Goal: Communication & Community: Connect with others

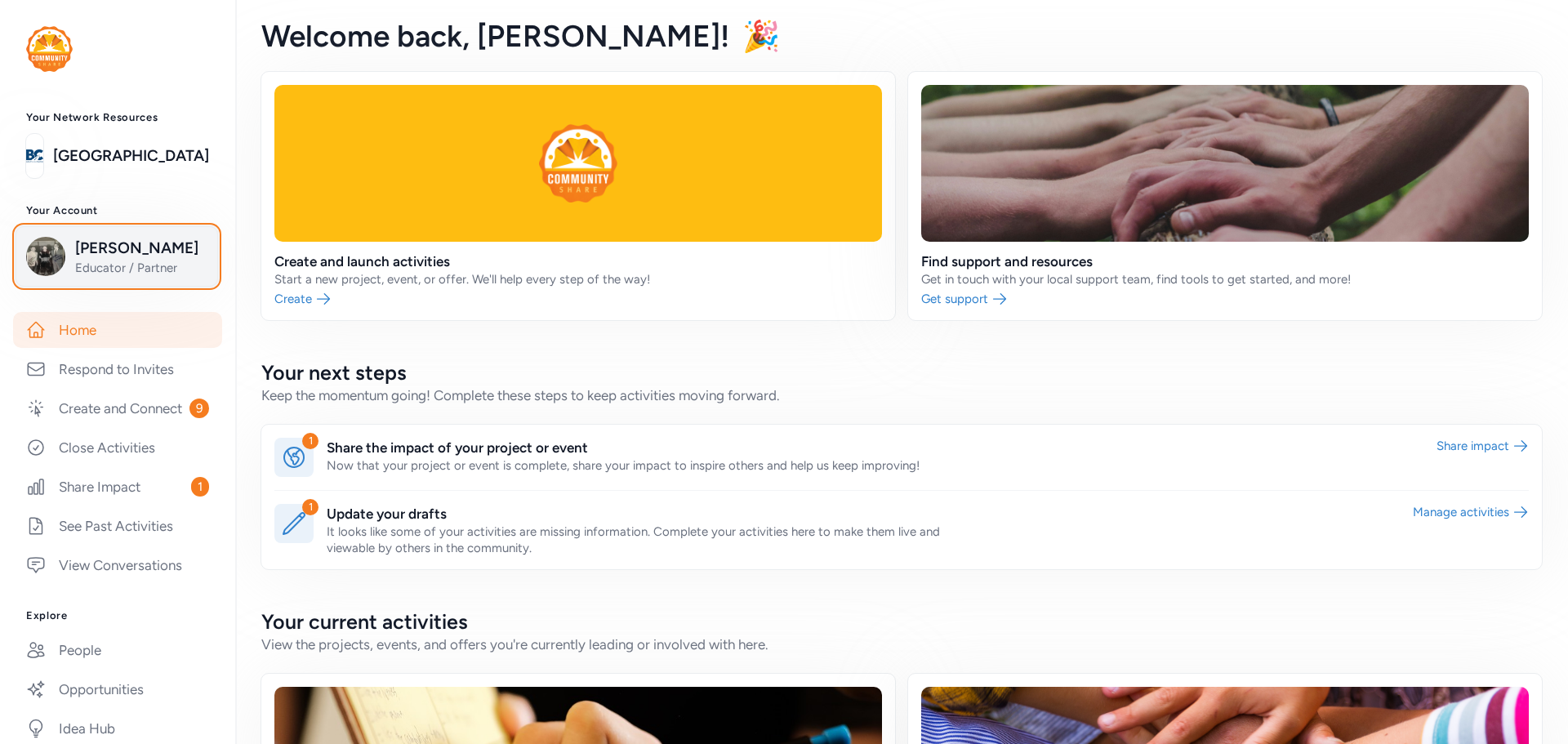
click at [115, 264] on span "Educator / Partner" at bounding box center [141, 267] width 132 height 17
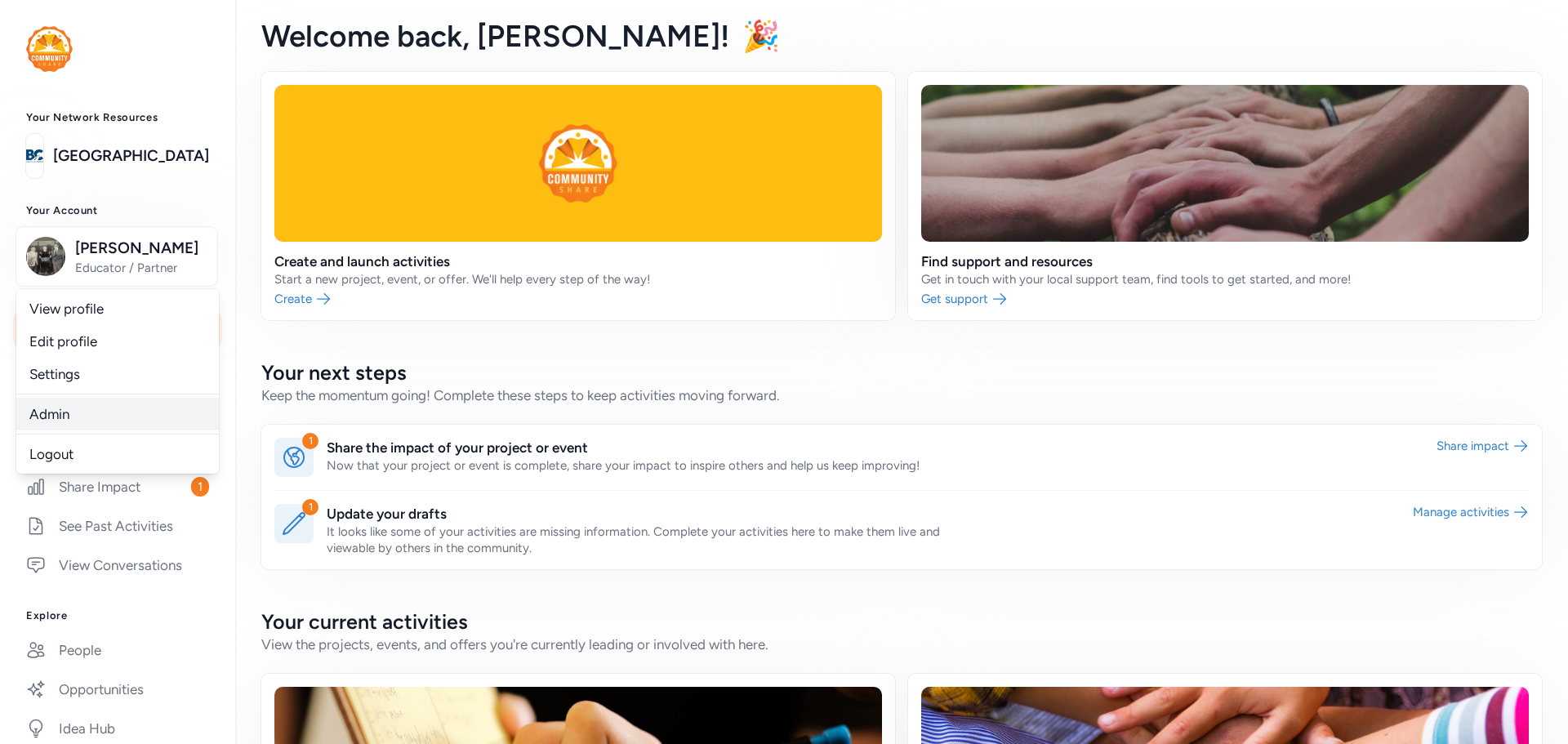
click at [58, 413] on link "Admin" at bounding box center [118, 414] width 202 height 33
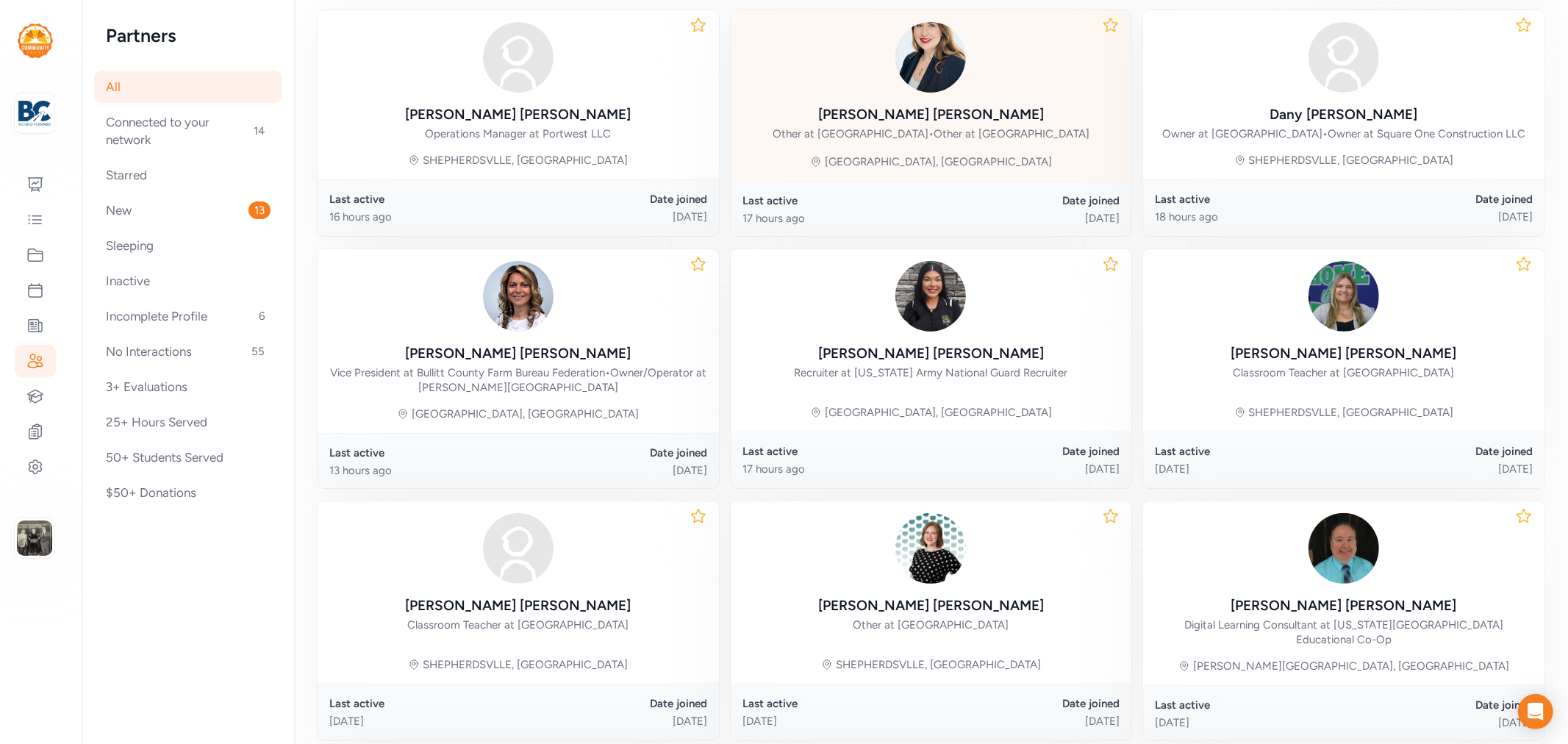
scroll to position [326, 0]
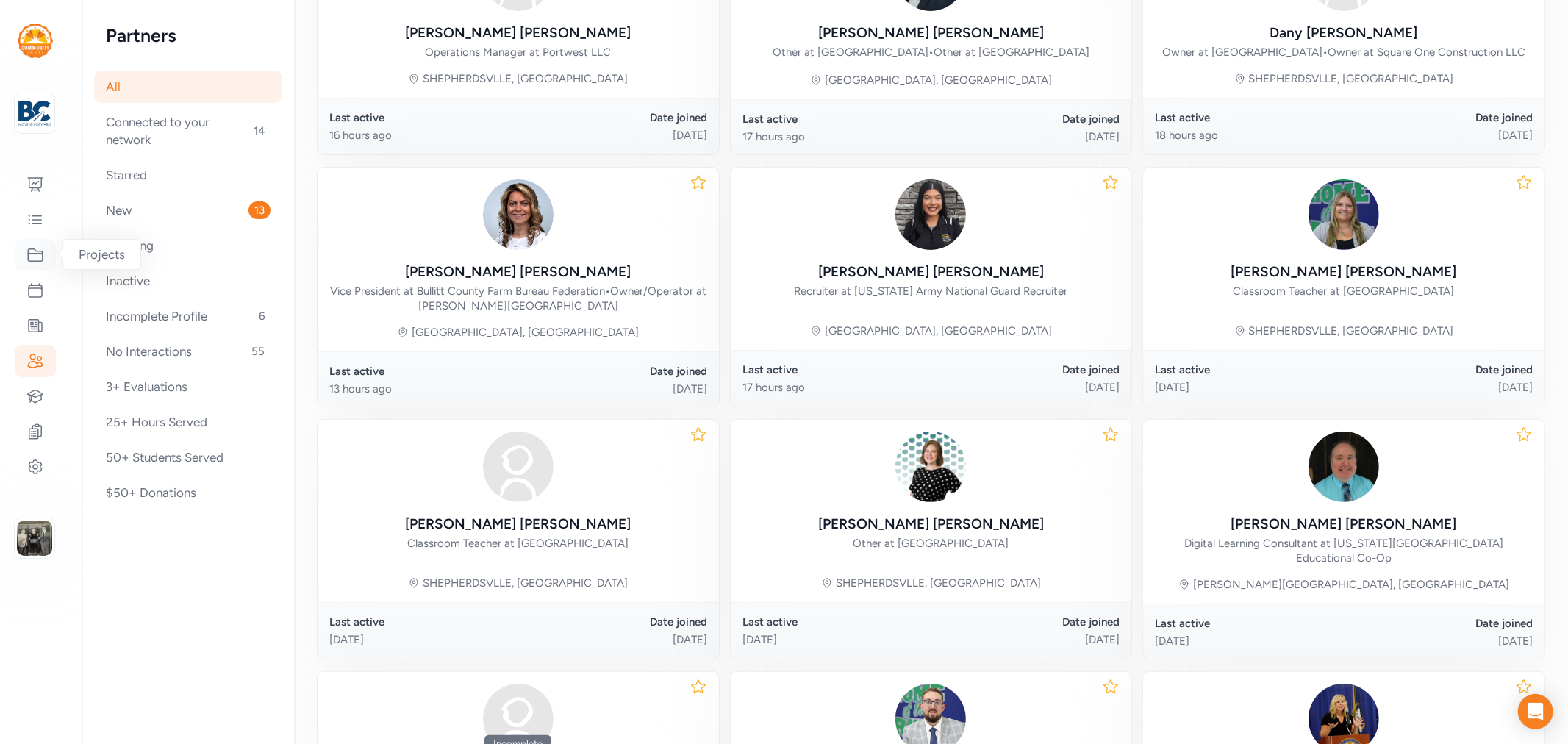
click at [28, 257] on icon at bounding box center [35, 255] width 15 height 12
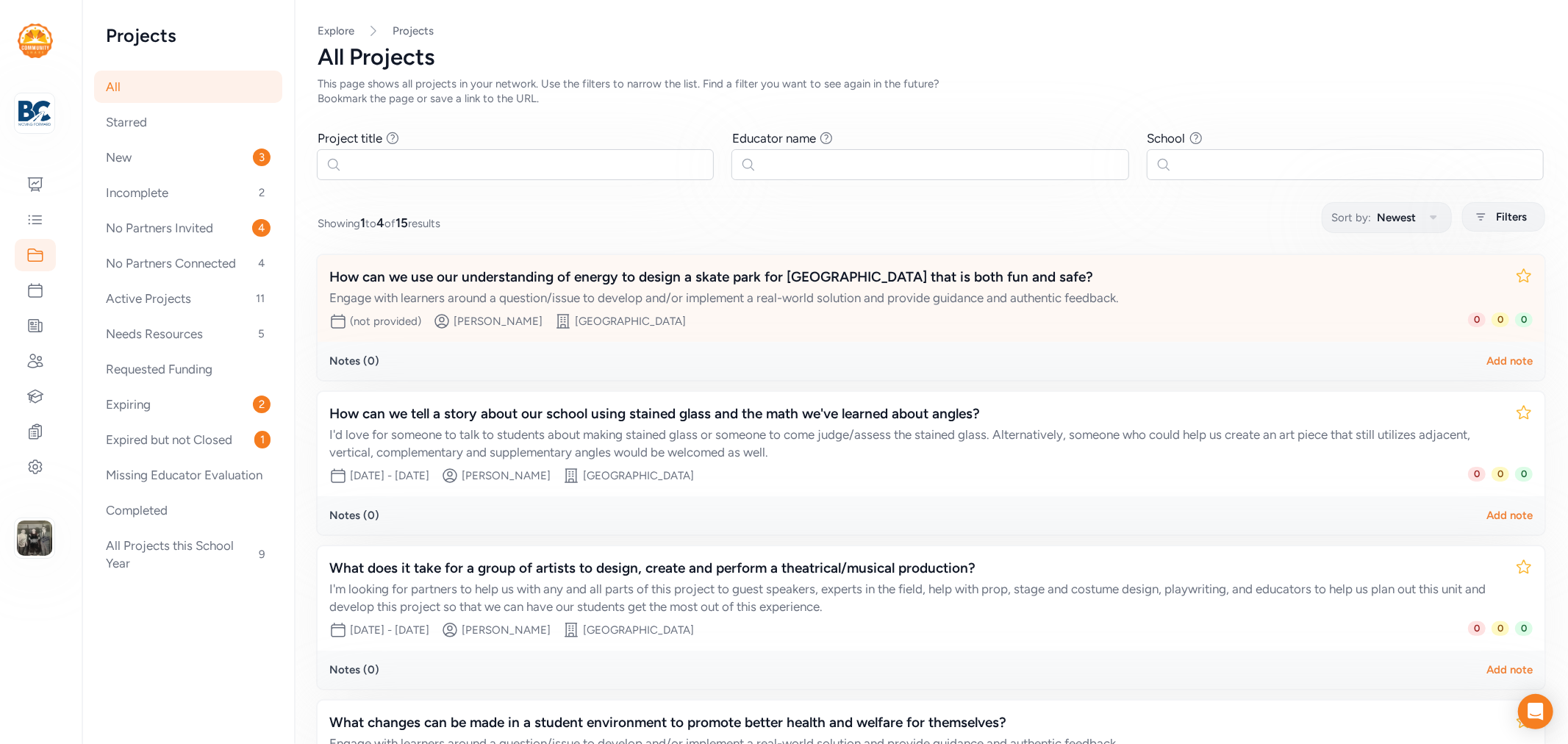
click at [607, 275] on div "How can we use our understanding of energy to design a skate park for [GEOGRAPH…" at bounding box center [916, 277] width 1174 height 21
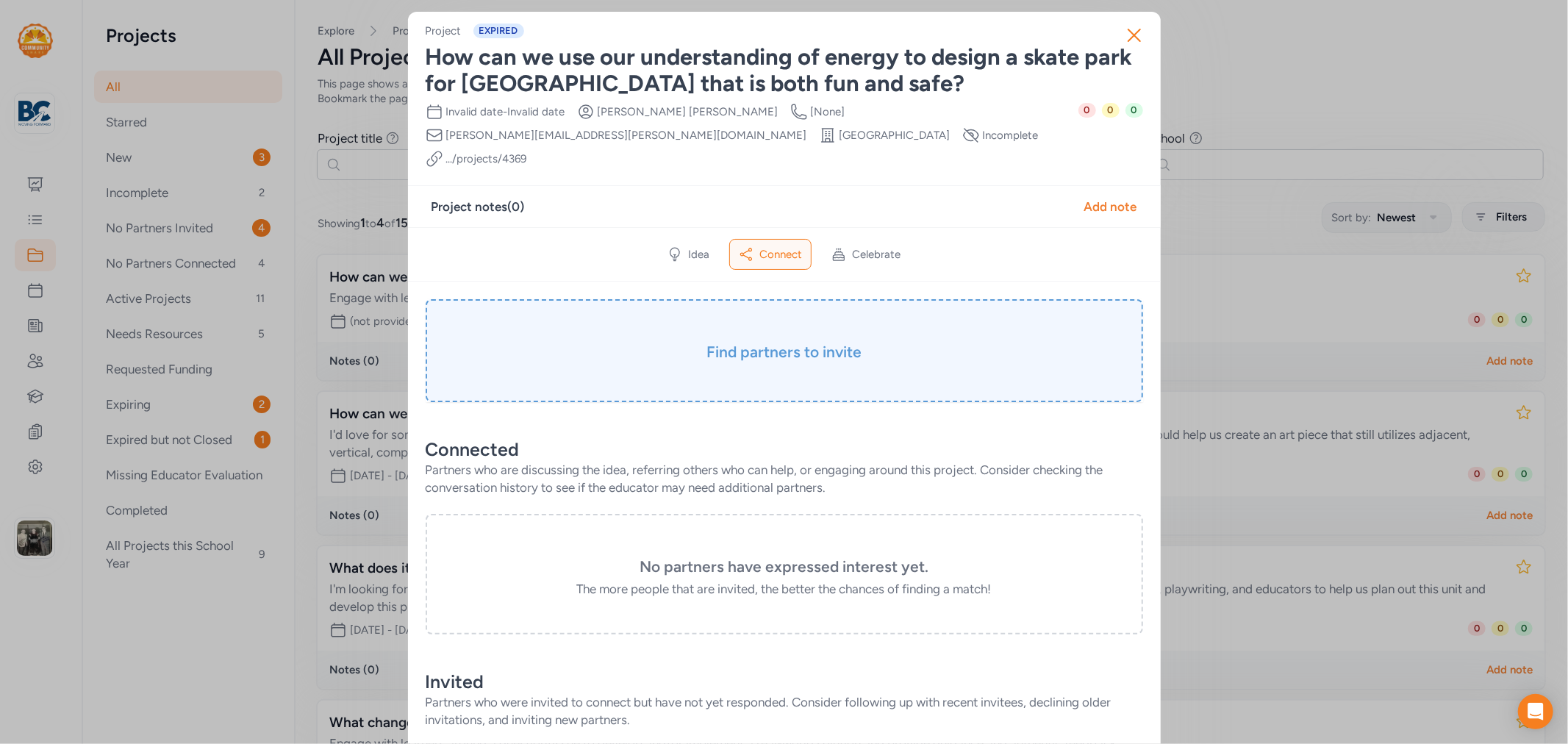
click at [816, 342] on h3 "Find partners to invite" at bounding box center [784, 352] width 644 height 21
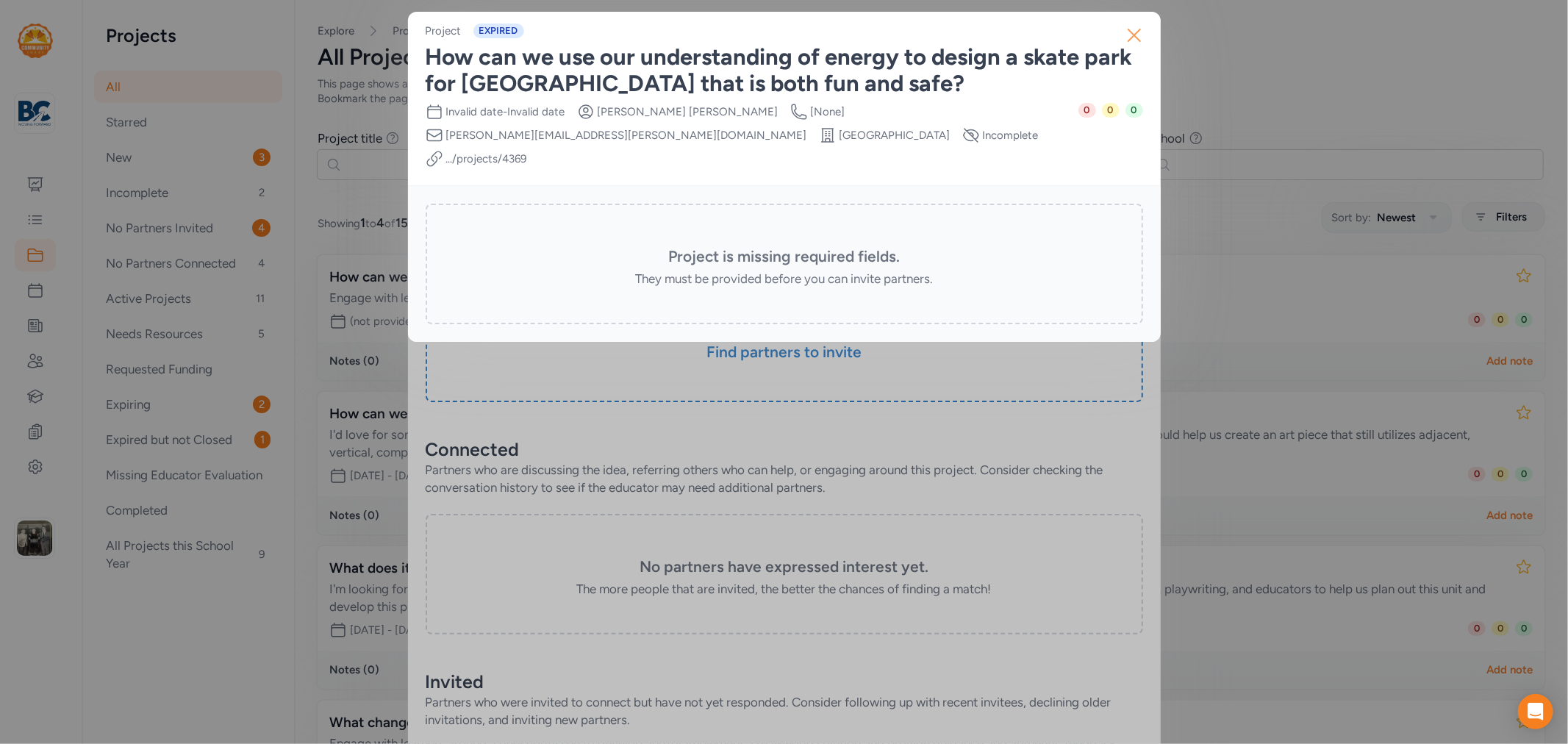
click at [1137, 32] on icon "button" at bounding box center [1133, 35] width 11 height 11
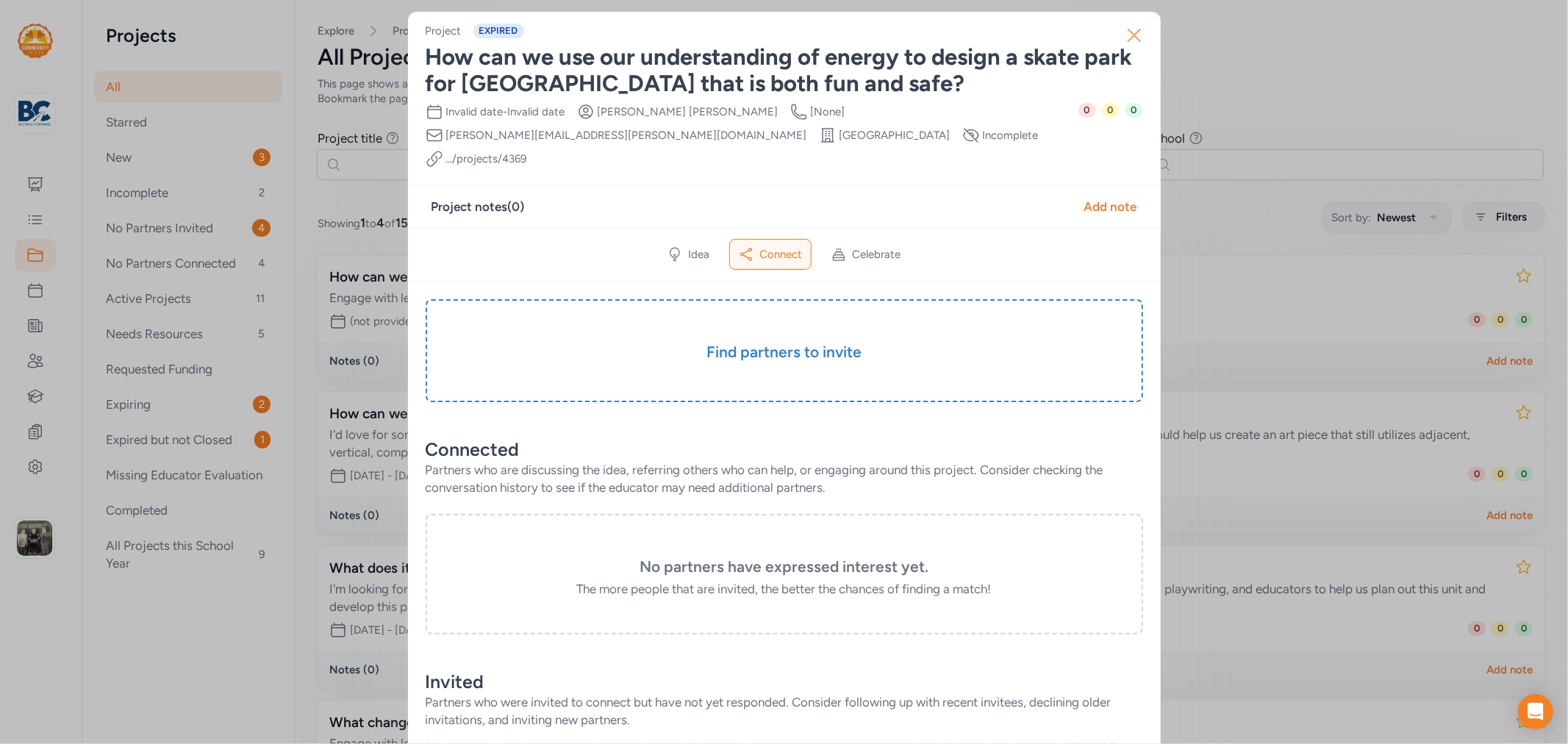
click at [1133, 35] on icon "button" at bounding box center [1134, 35] width 24 height 24
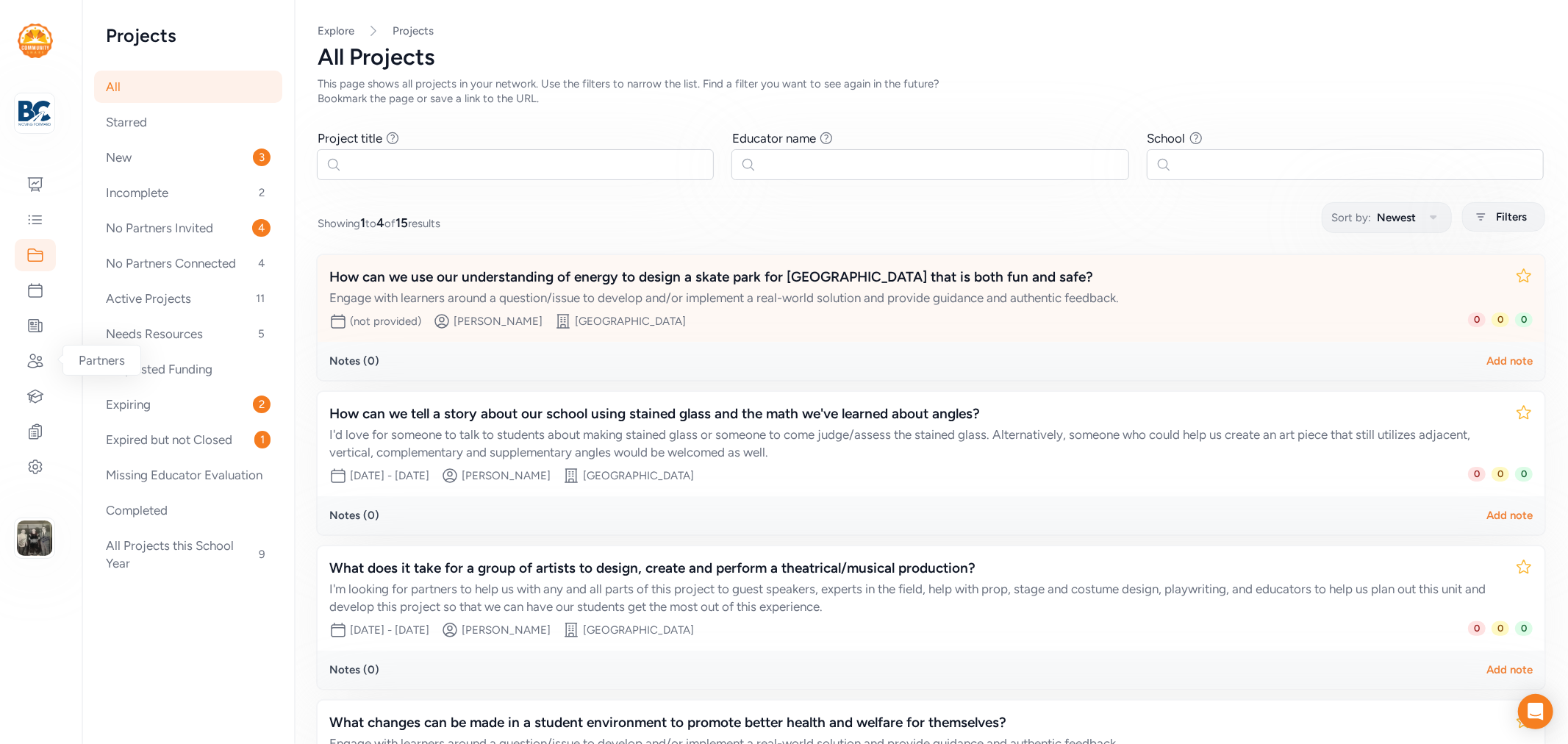
click at [714, 277] on div "How can we use our understanding of energy to design a skate park for Shepherds…" at bounding box center [916, 277] width 1174 height 21
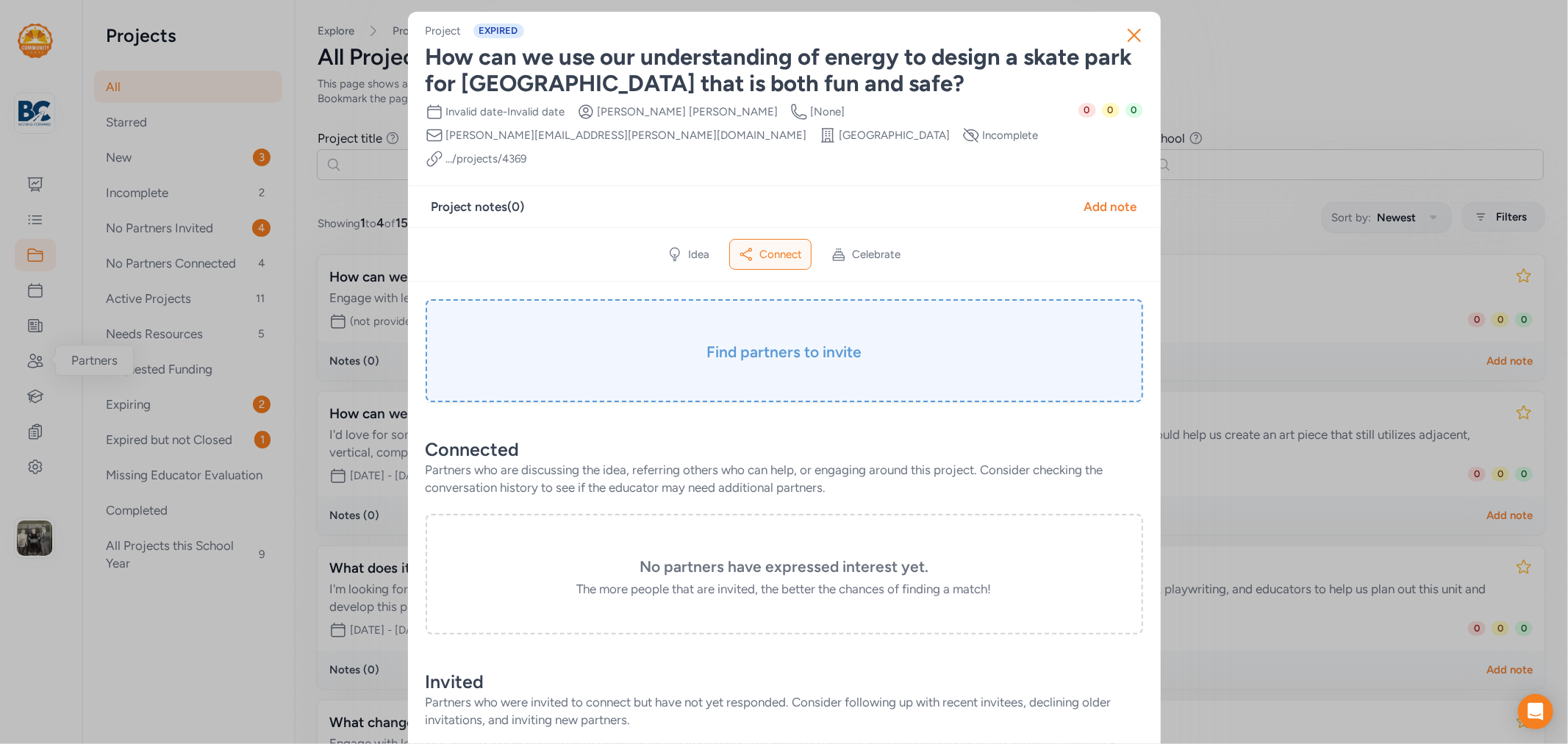
click at [832, 350] on div "Find partners to invite" at bounding box center [784, 351] width 717 height 103
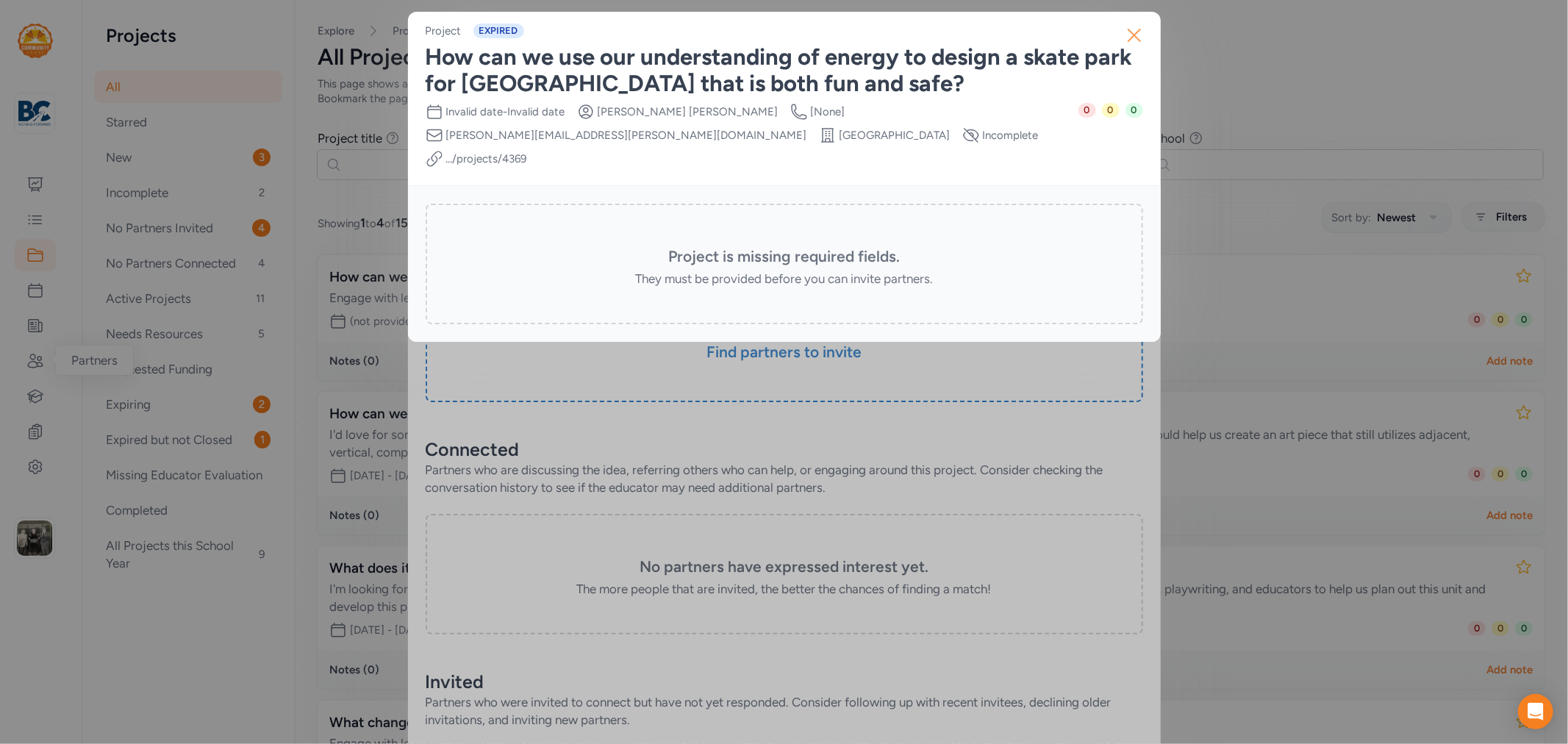
click at [1142, 39] on icon "button" at bounding box center [1134, 35] width 24 height 24
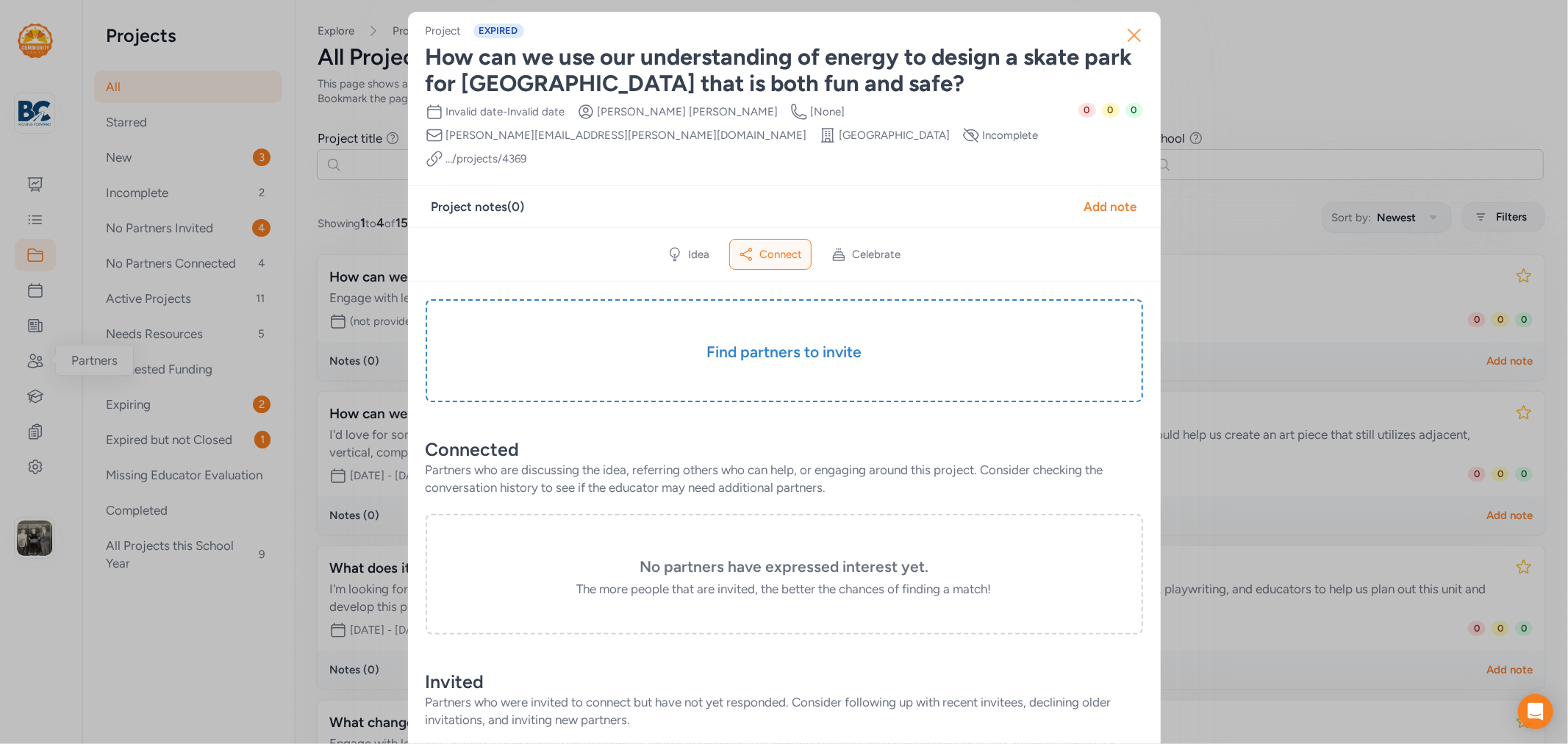
click at [1130, 37] on icon "button" at bounding box center [1134, 35] width 24 height 24
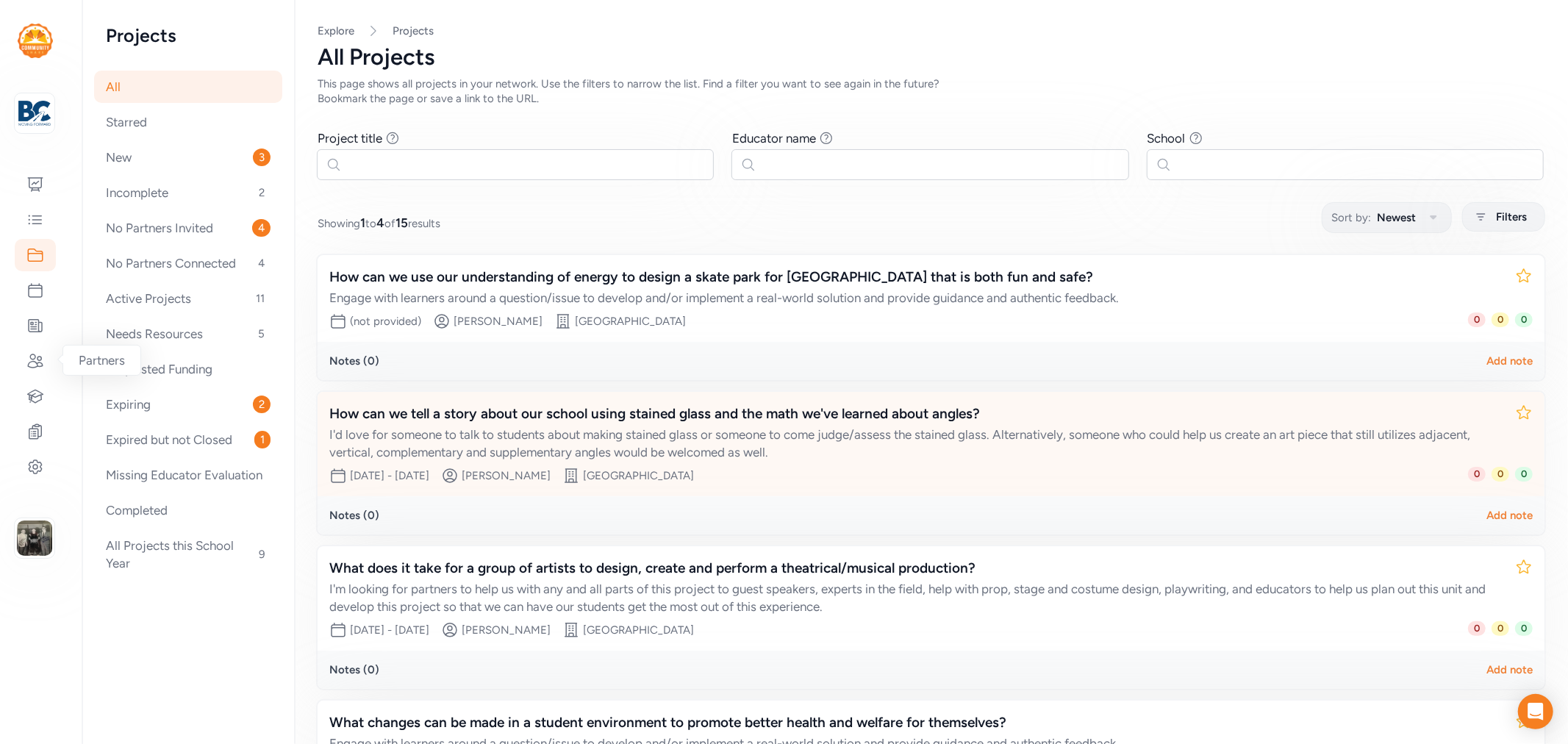
click at [503, 413] on div "How can we tell a story about our school using stained glass and the math we've…" at bounding box center [916, 414] width 1174 height 21
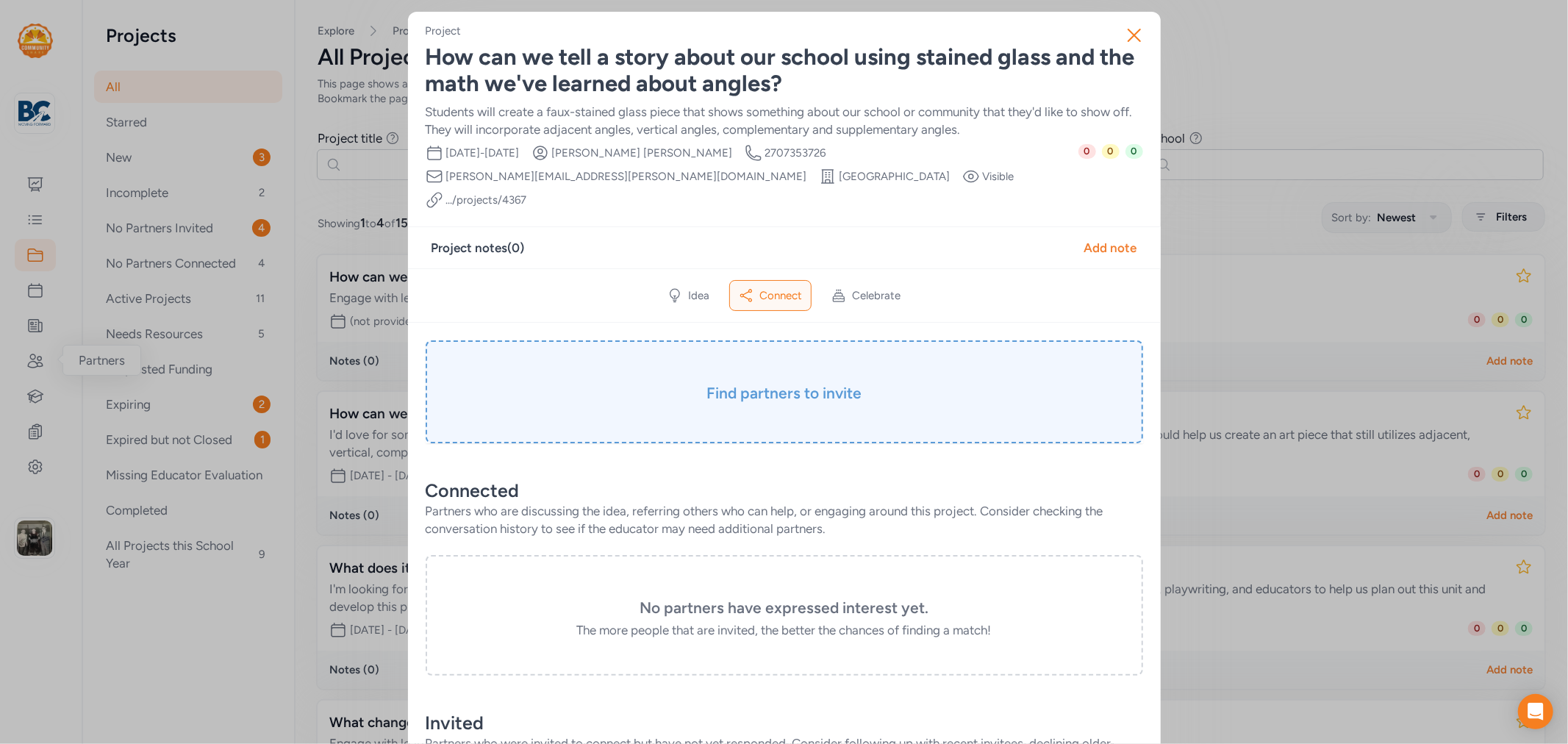
click at [768, 383] on h3 "Find partners to invite" at bounding box center [784, 393] width 644 height 21
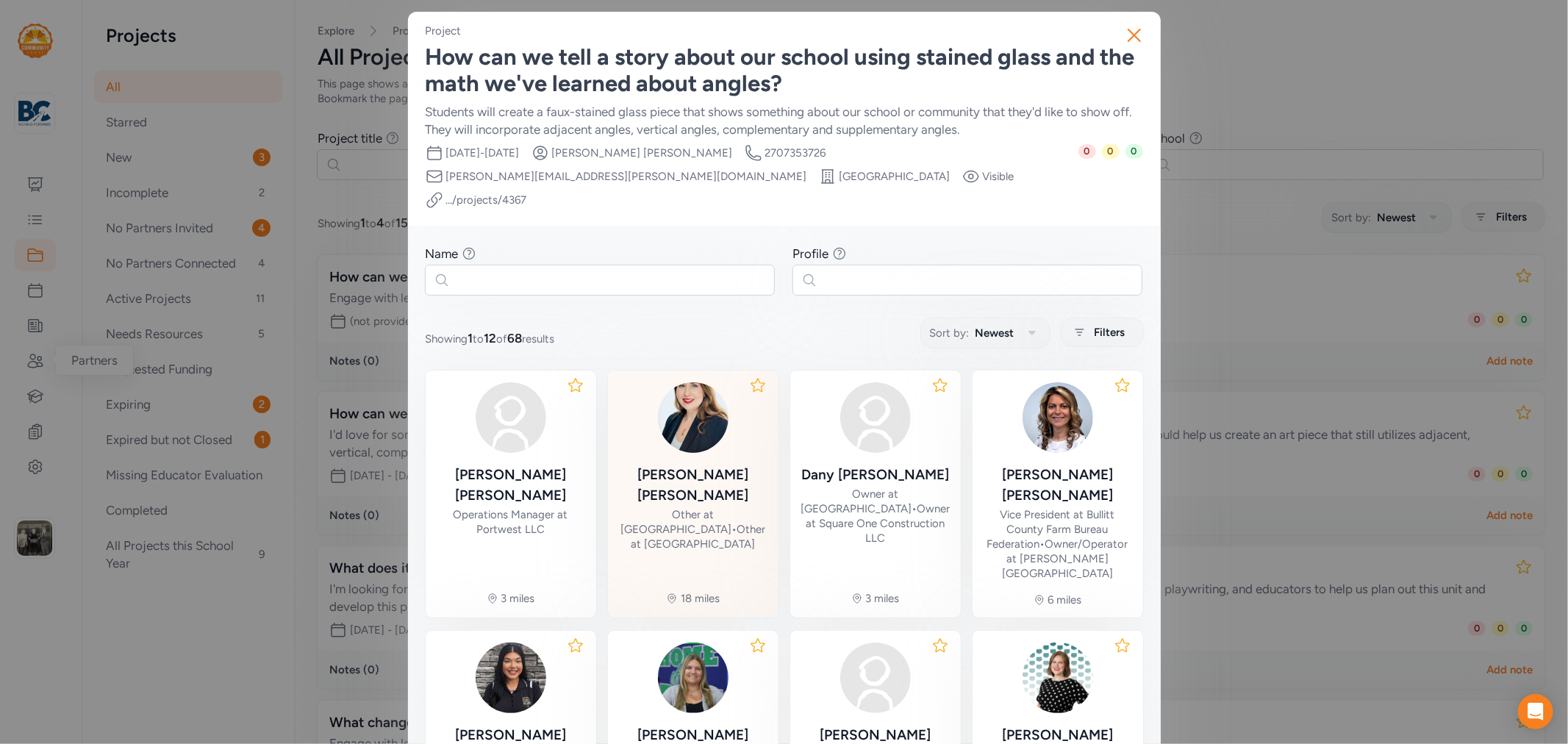
click at [695, 464] on div "Hollie Sexton Foy" at bounding box center [693, 484] width 147 height 41
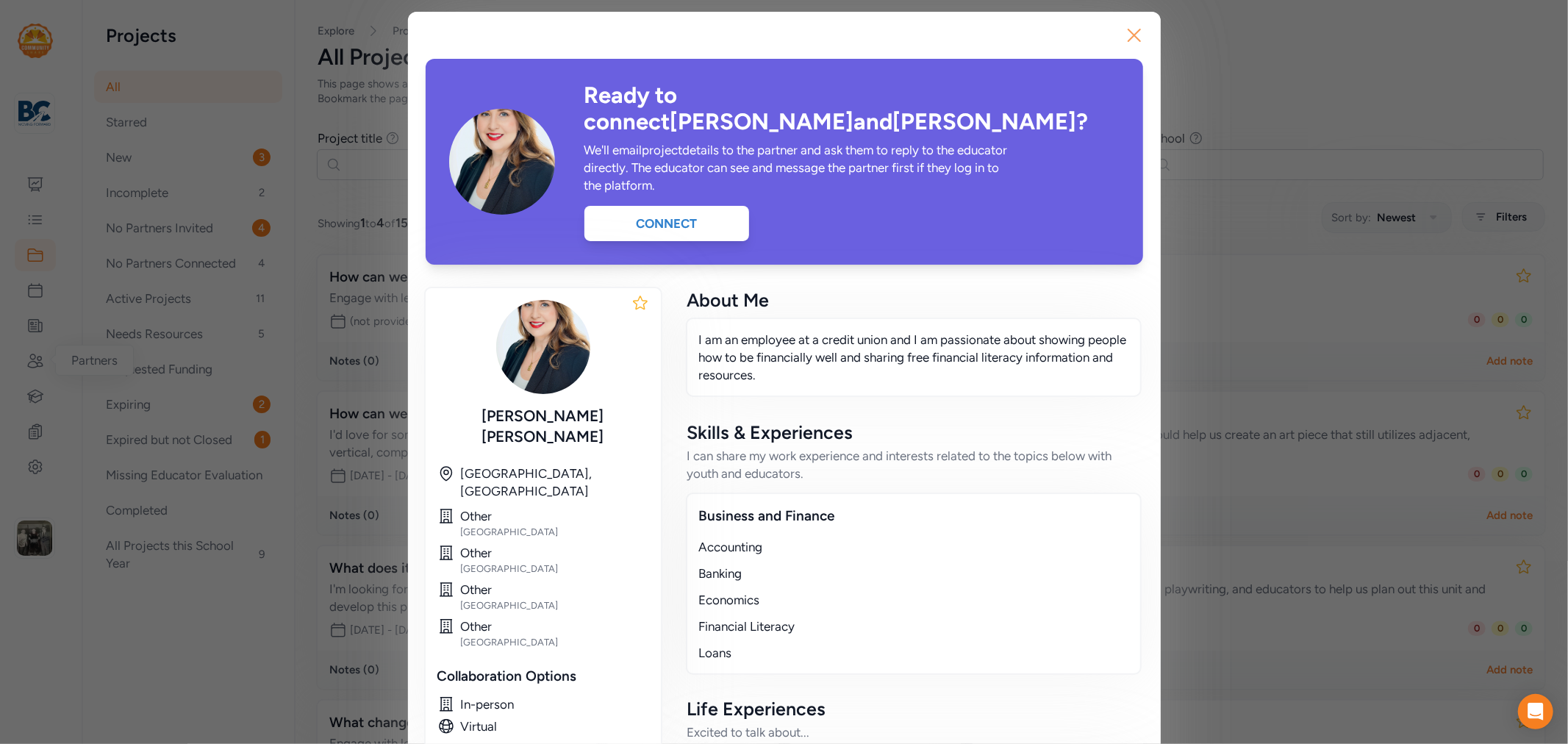
click at [1125, 30] on icon "button" at bounding box center [1134, 35] width 24 height 24
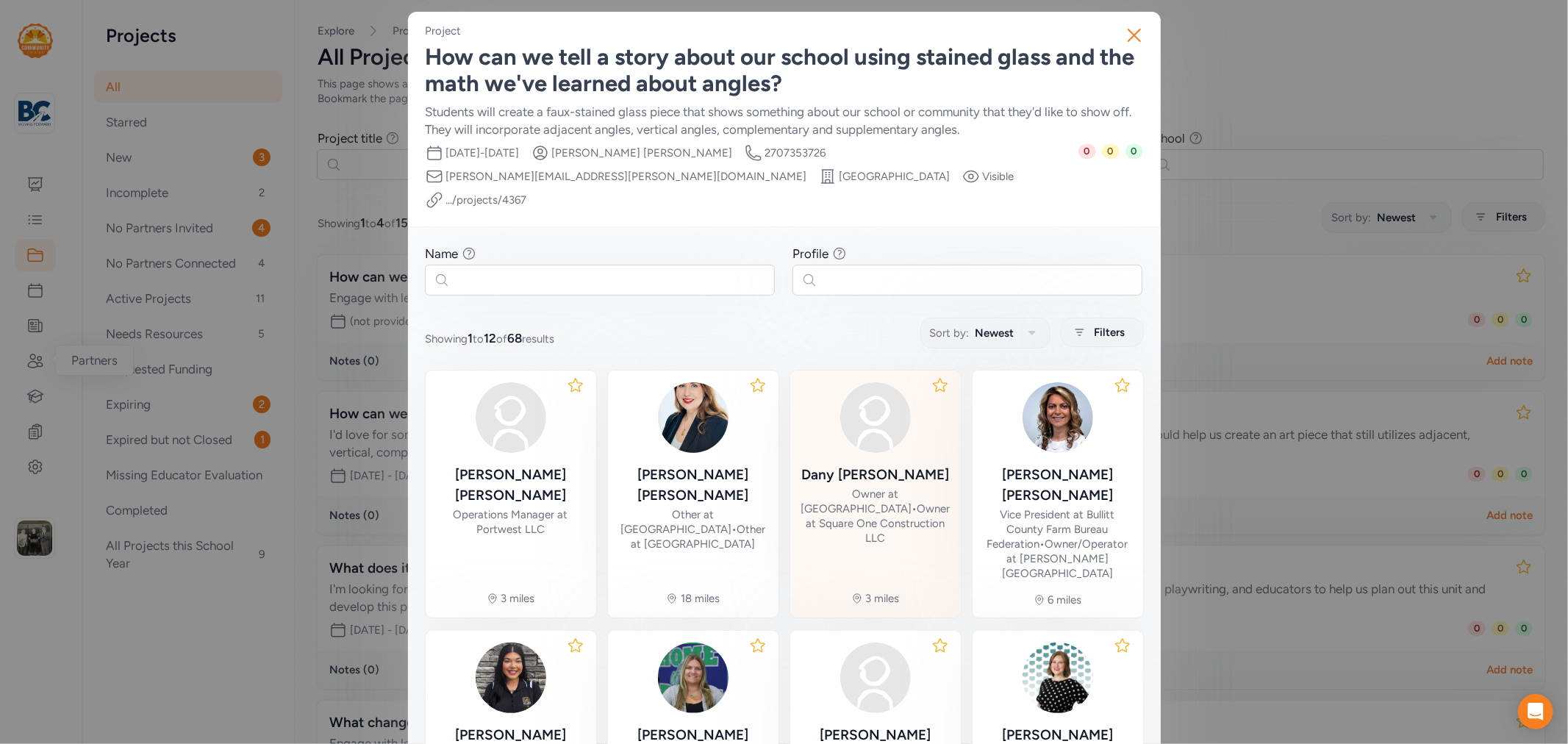
click at [920, 464] on div "Dany Reagan Arreola" at bounding box center [875, 475] width 148 height 21
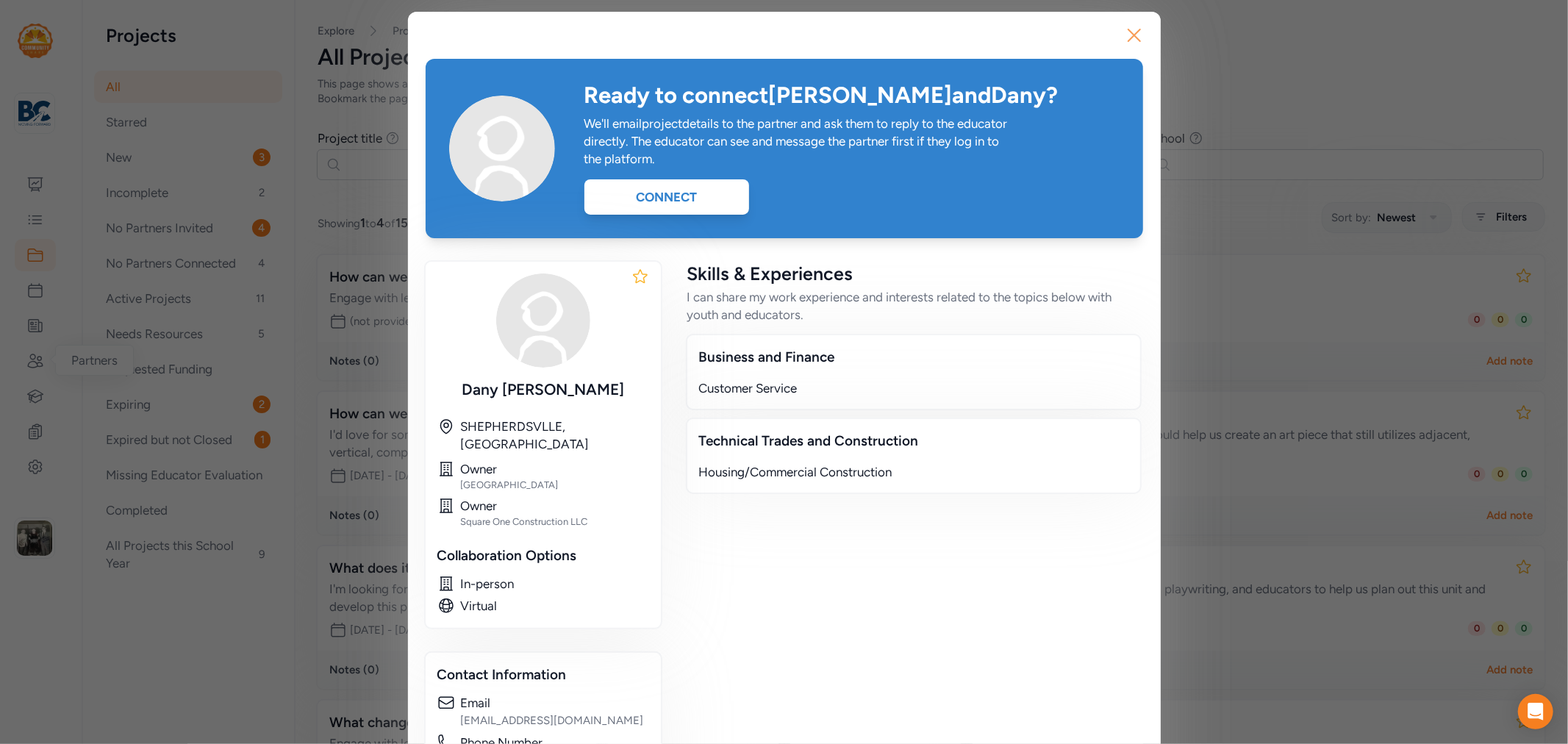
click at [1131, 34] on icon "button" at bounding box center [1134, 35] width 24 height 24
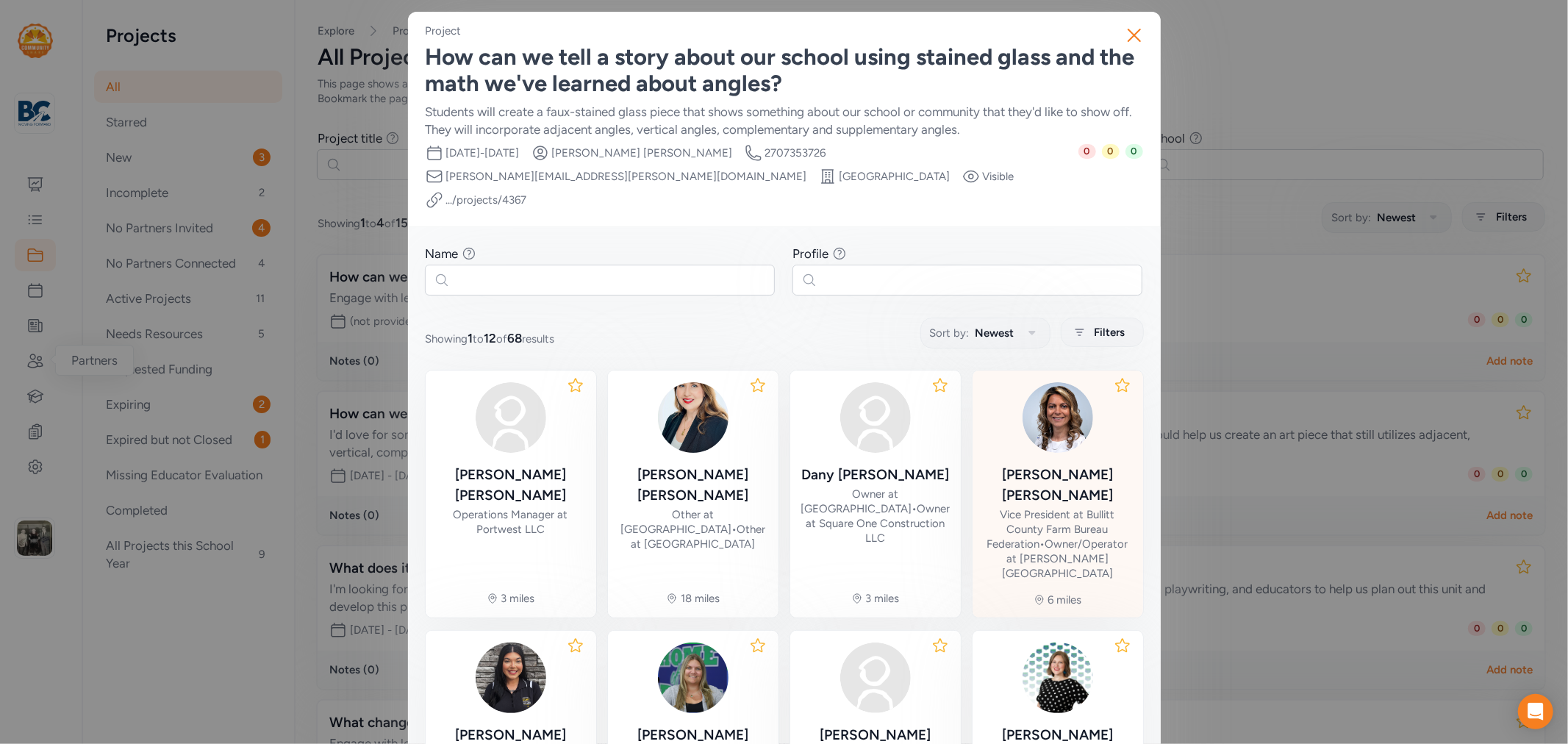
click at [1067, 507] on div "Vice President at Bullitt County Farm Bureau Federation • Owner/Operator at Hug…" at bounding box center [1058, 544] width 147 height 73
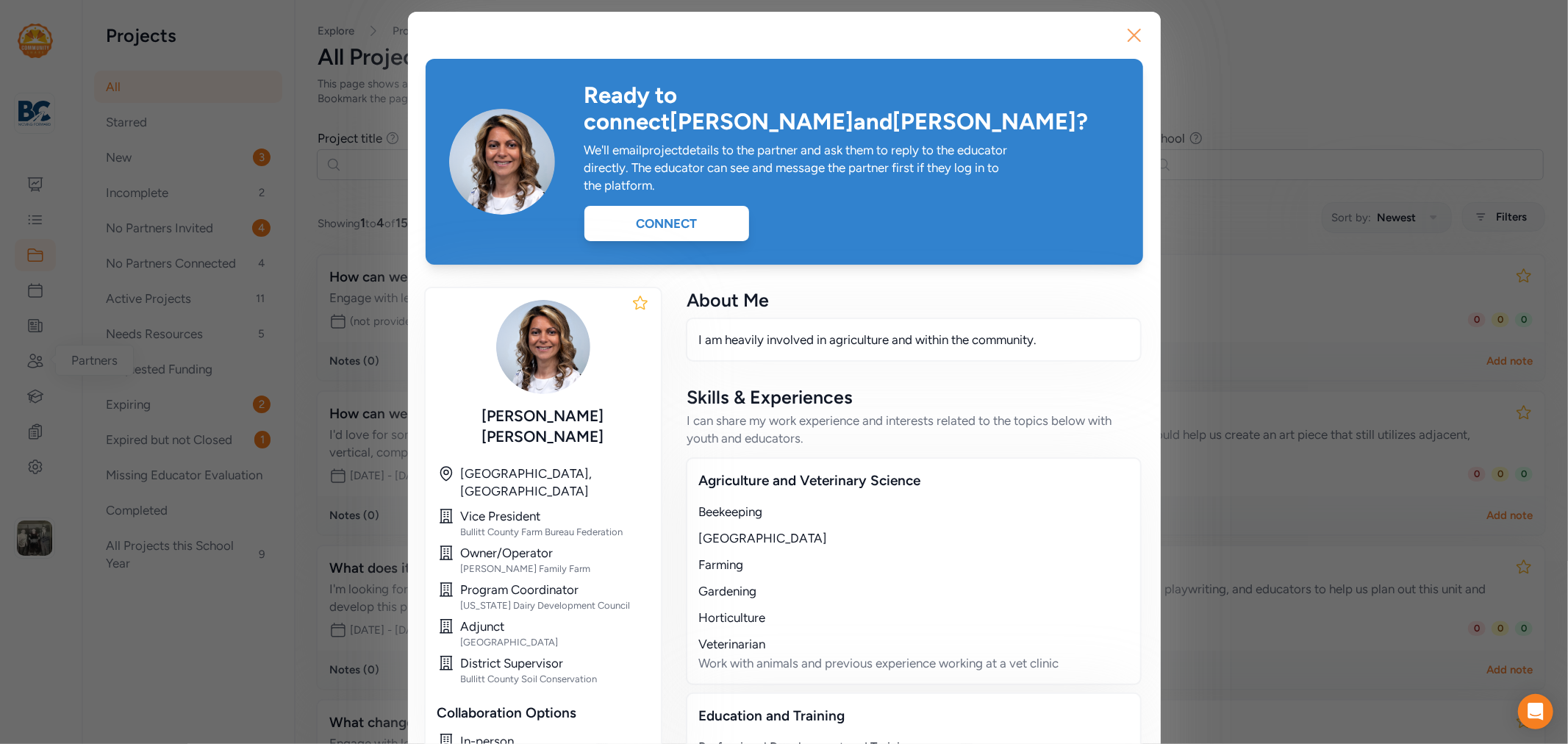
click at [1132, 39] on icon "button" at bounding box center [1133, 35] width 11 height 11
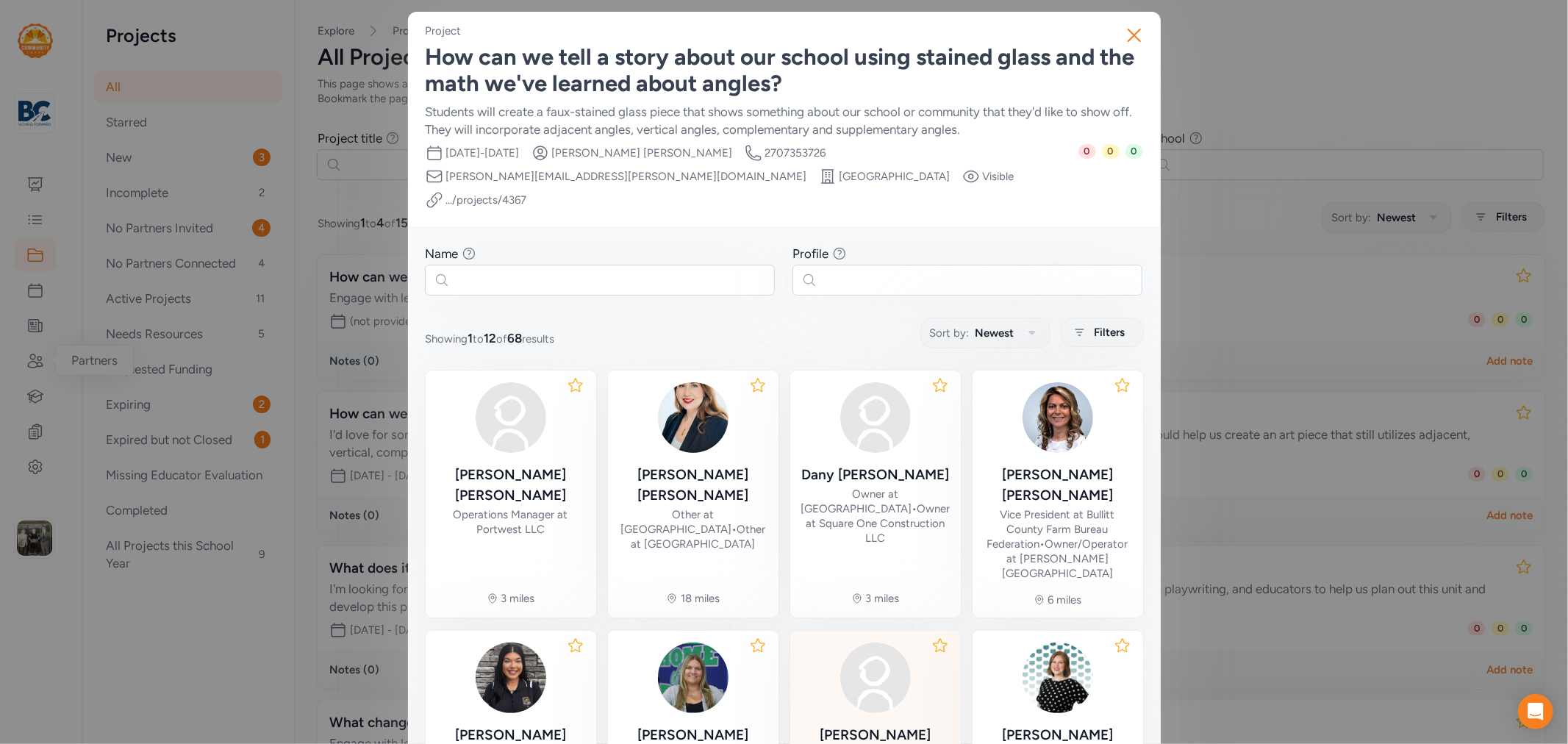
scroll to position [81, 0]
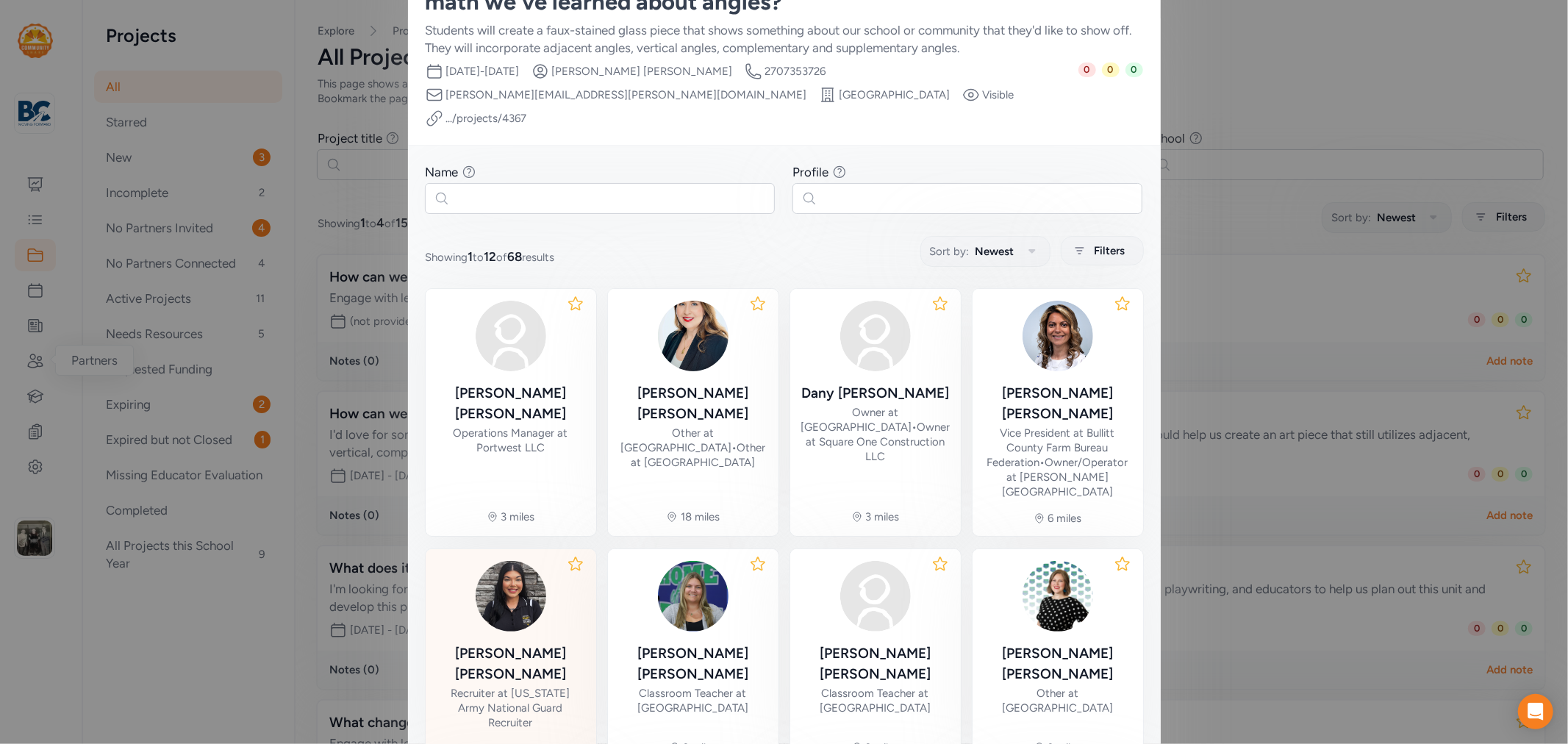
click at [533, 643] on div "Alexis Bruner" at bounding box center [511, 664] width 147 height 41
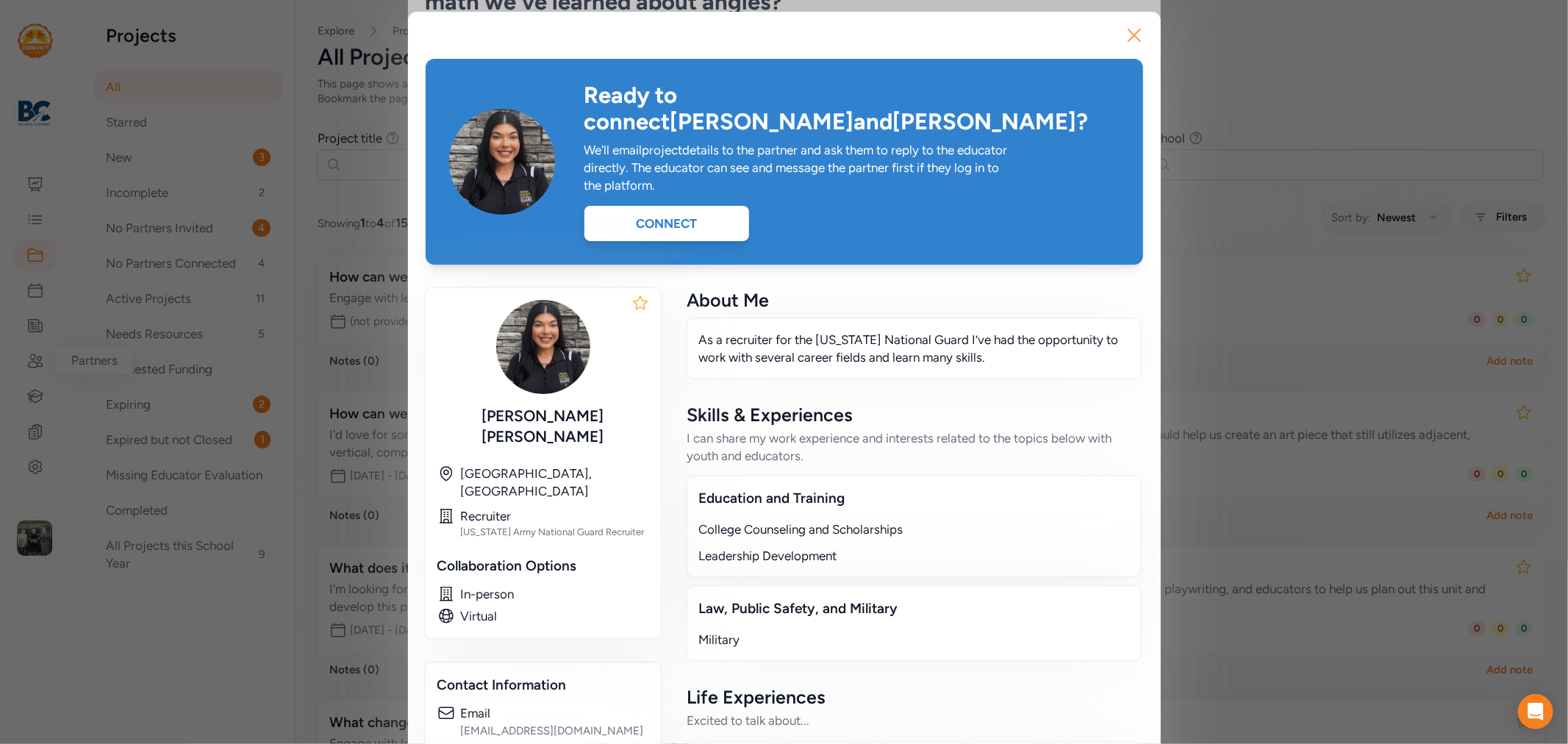
click at [1132, 30] on icon "button" at bounding box center [1133, 35] width 11 height 11
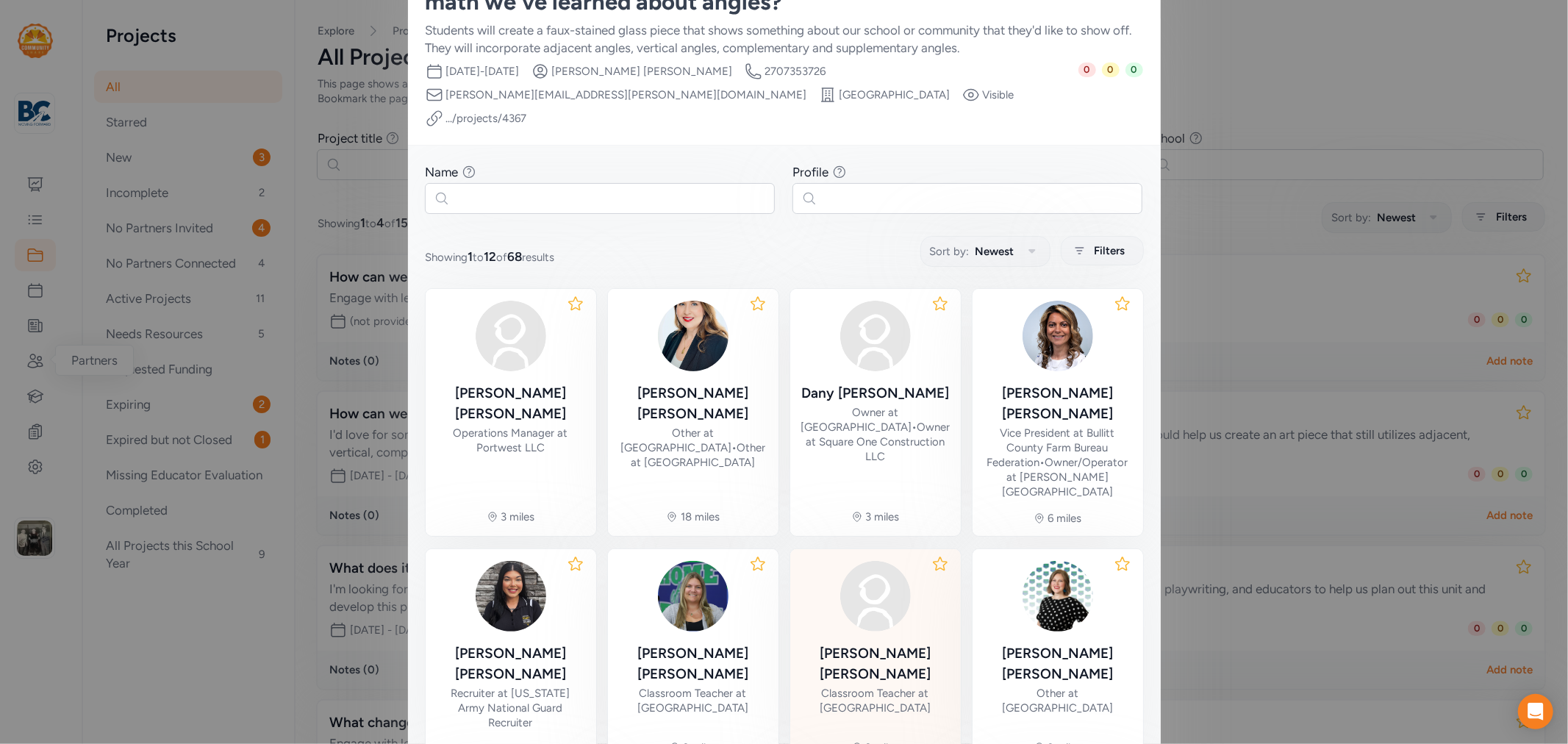
click at [896, 643] on div "William Hardin" at bounding box center [875, 664] width 147 height 41
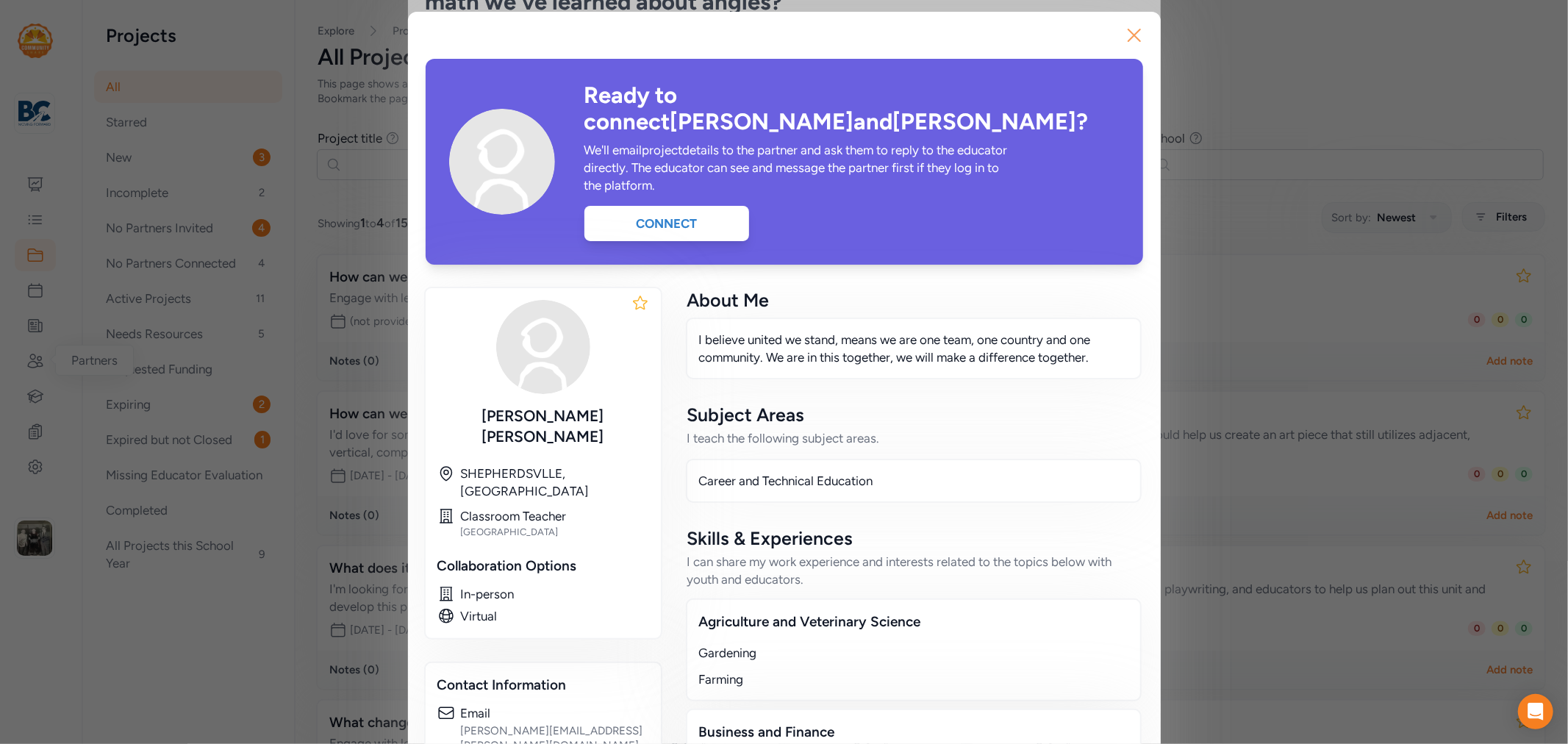
click at [1136, 25] on icon "button" at bounding box center [1134, 35] width 24 height 24
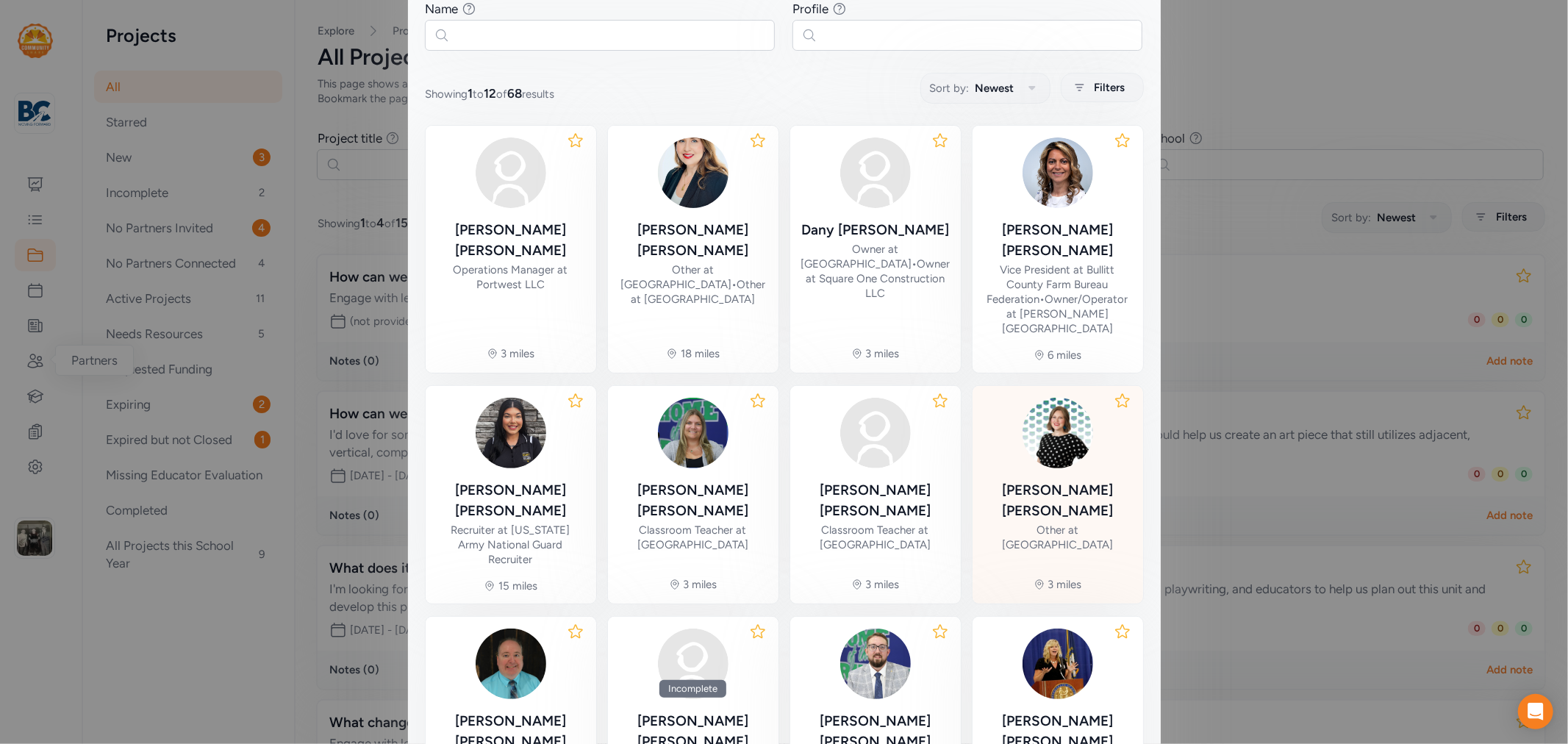
scroll to position [346, 0]
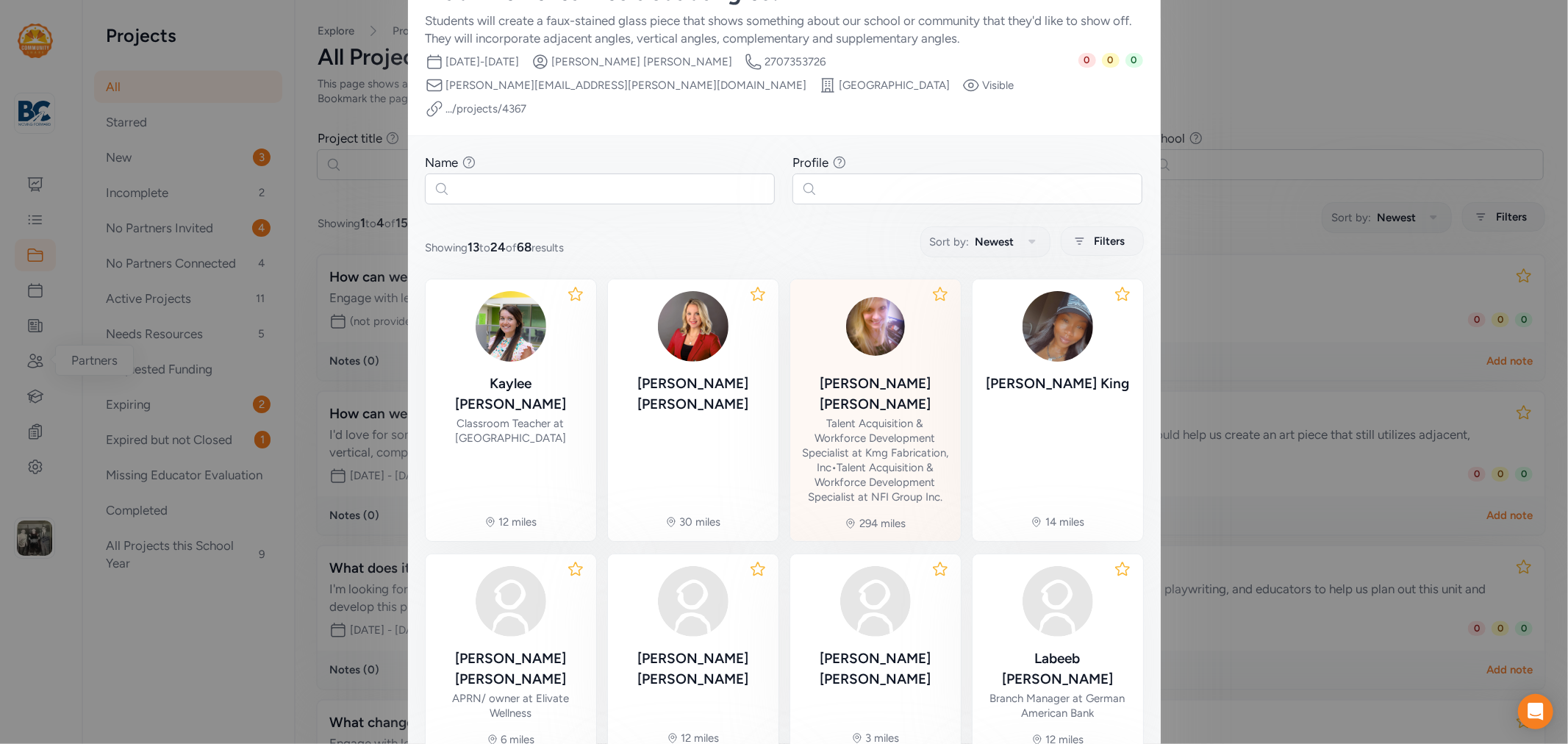
click at [866, 417] on div "Talent Acquisition & Workforce Development Specialist at Kmg Fabrication, Inc •…" at bounding box center [875, 460] width 147 height 88
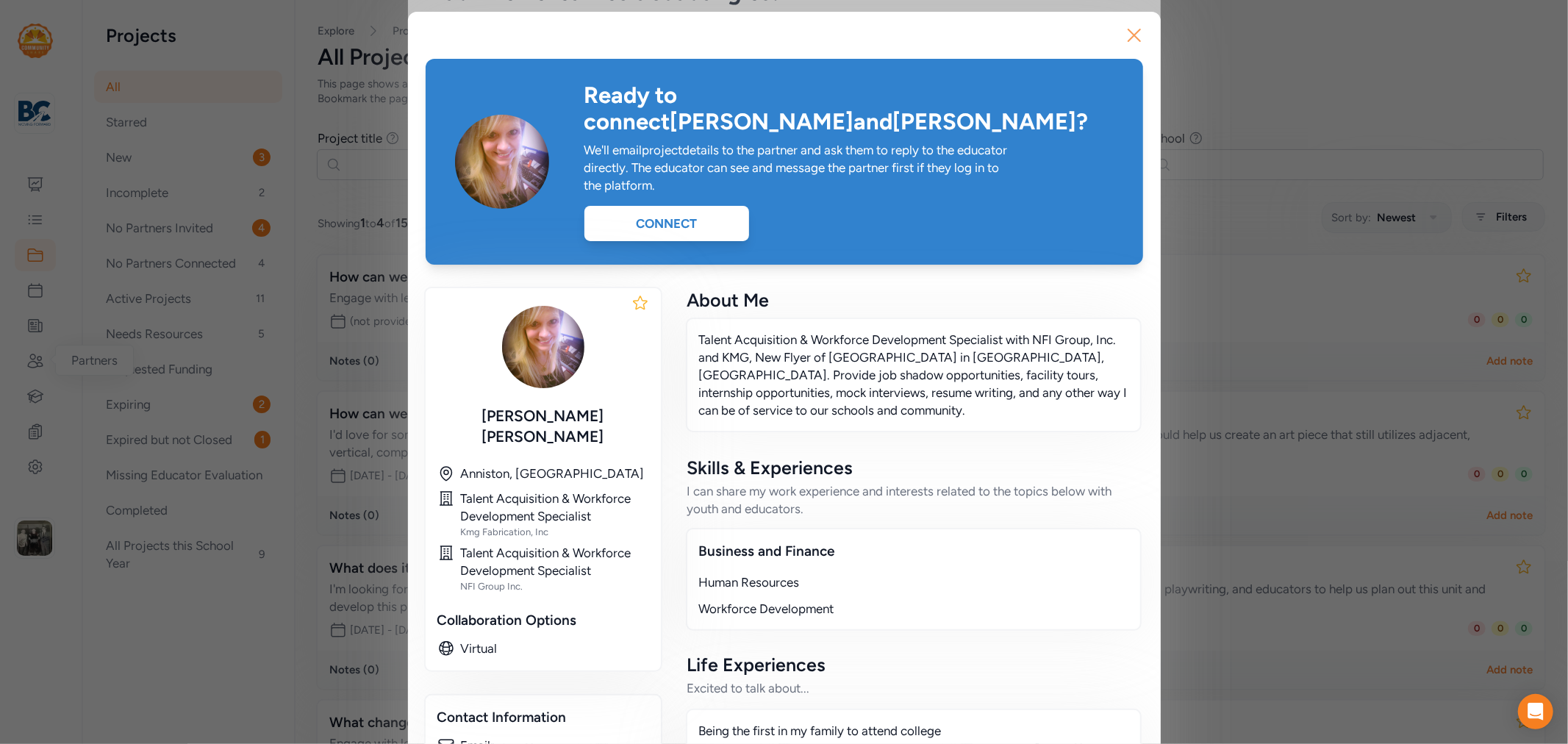
click at [1128, 32] on icon "button" at bounding box center [1134, 35] width 24 height 24
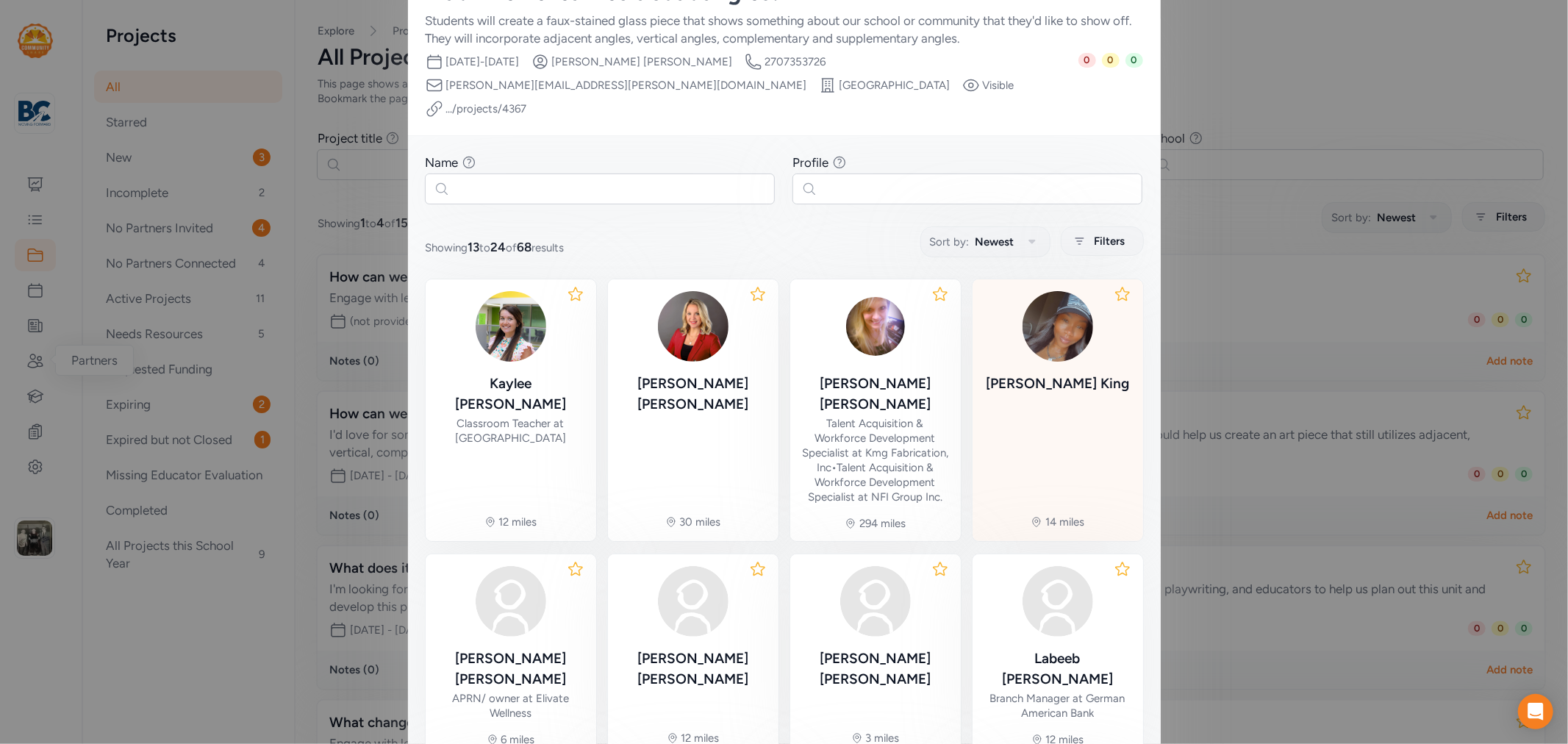
click at [1070, 373] on div "Tamika King" at bounding box center [1057, 384] width 143 height 21
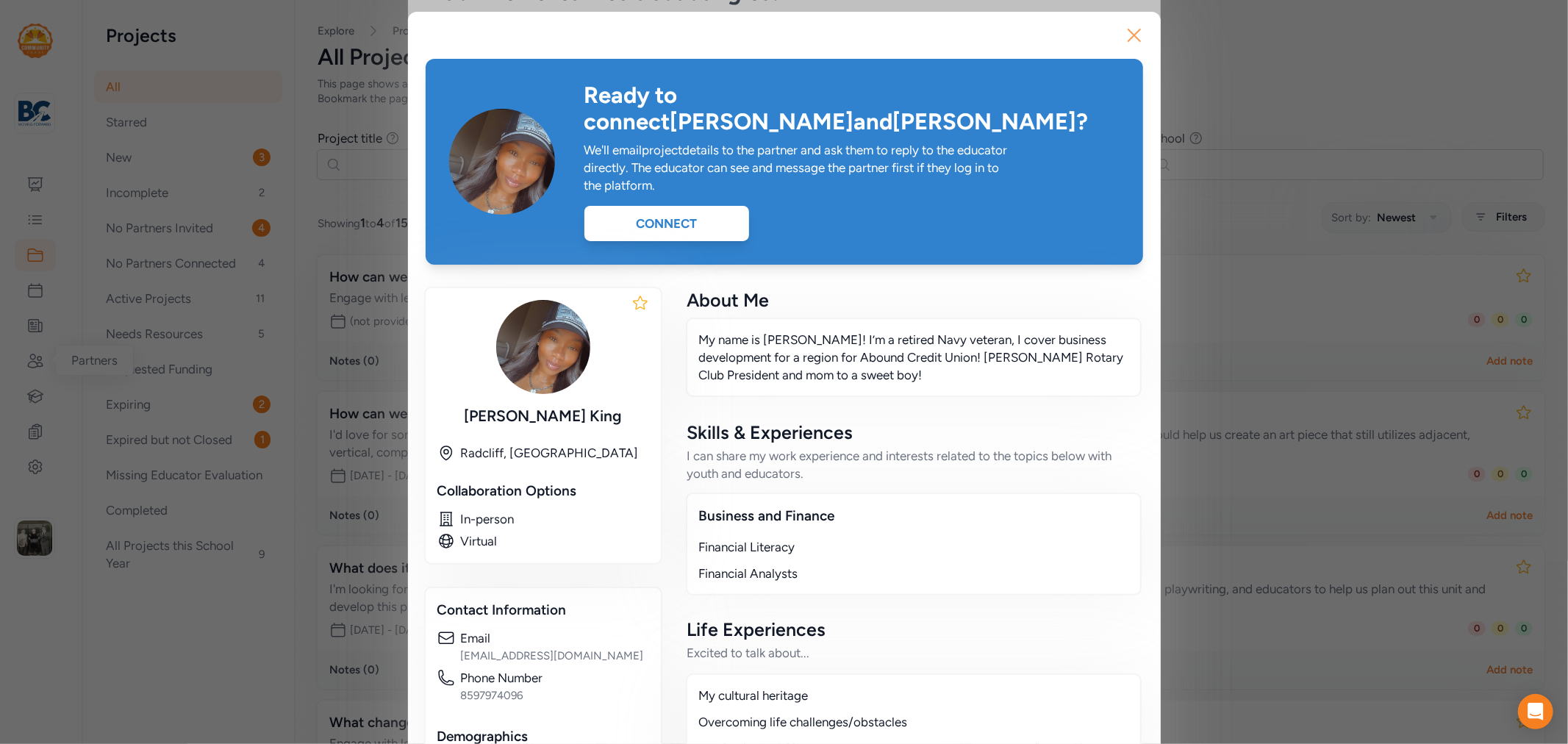
click at [1128, 43] on icon "button" at bounding box center [1134, 35] width 24 height 24
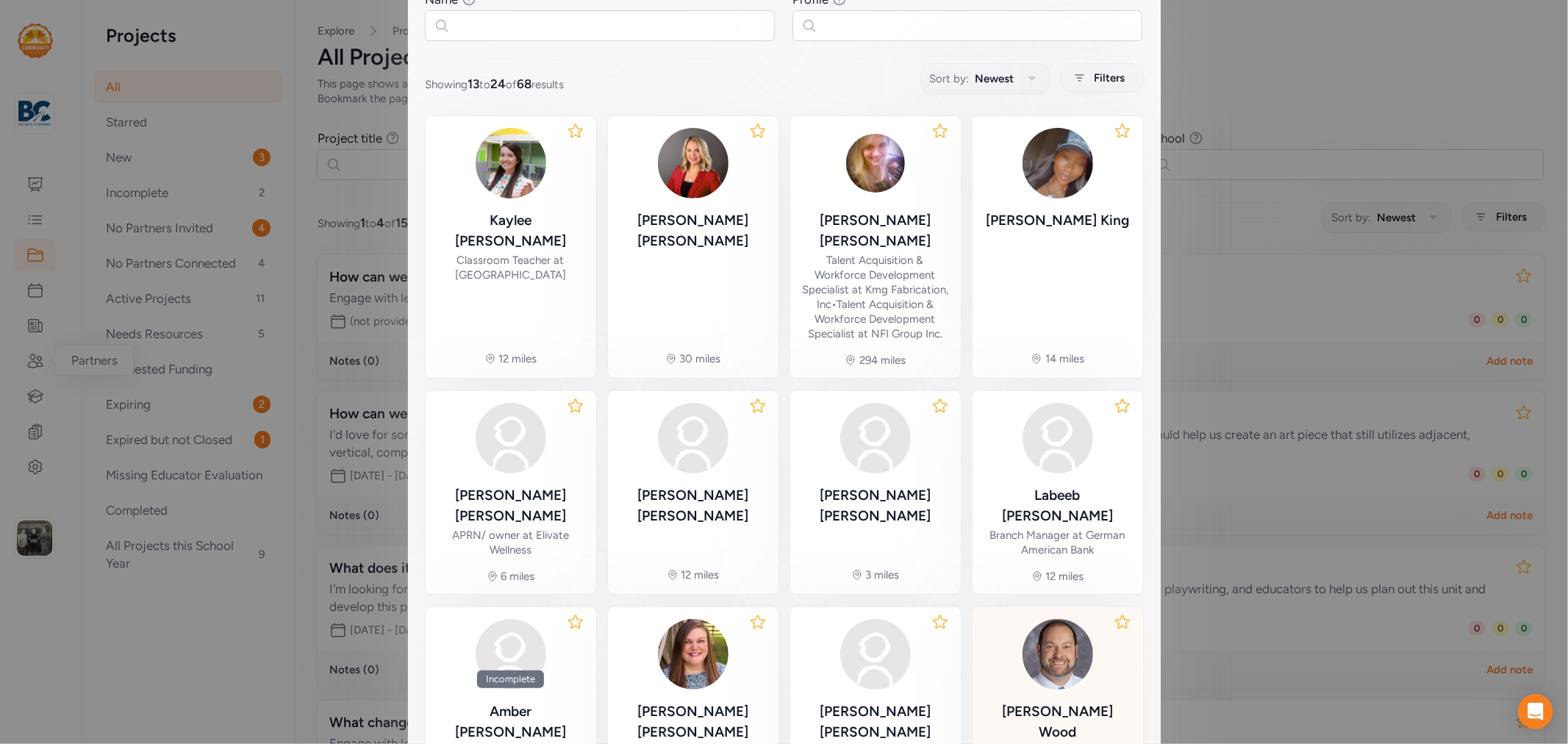
scroll to position [373, 0]
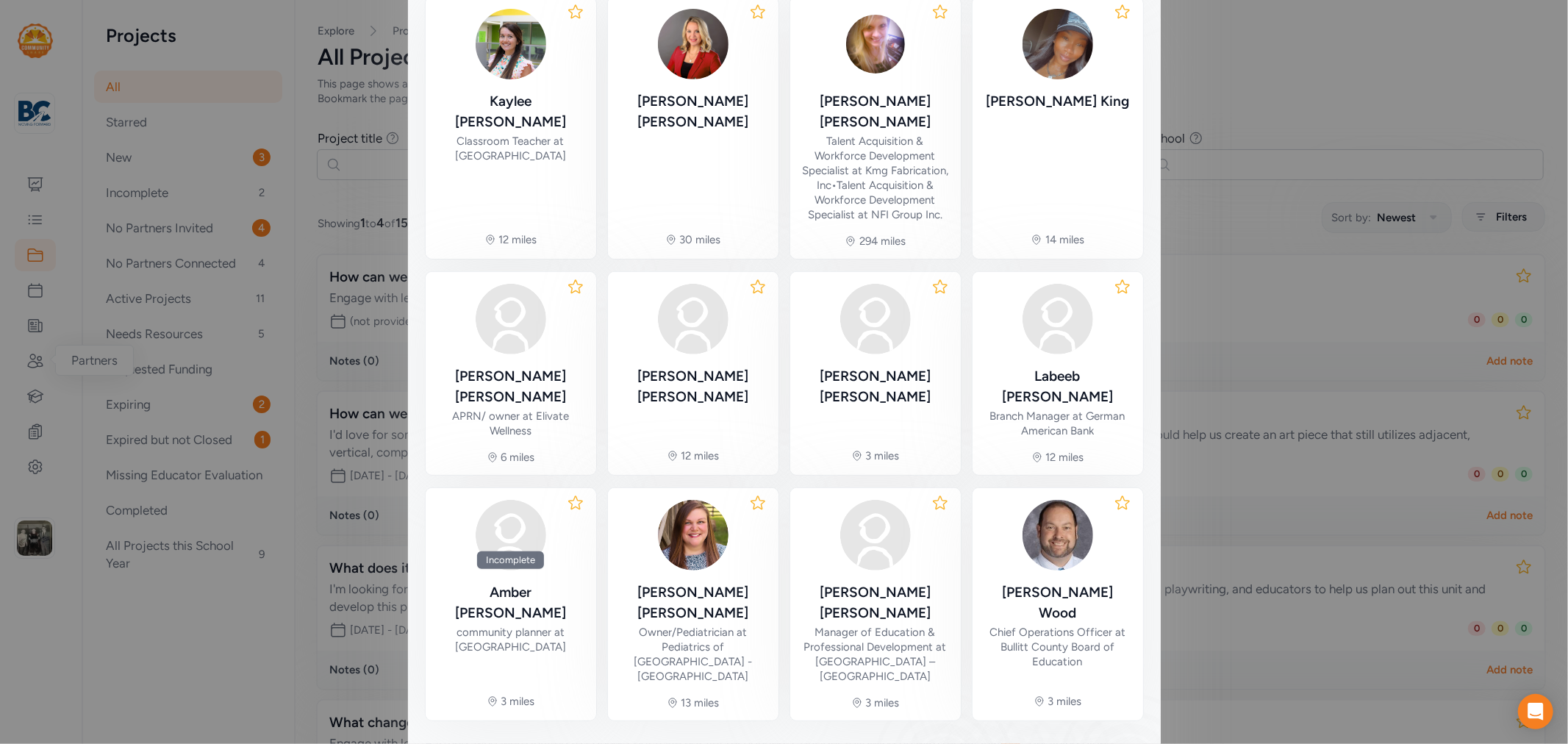
click at [1041, 743] on span "3" at bounding box center [1044, 759] width 7 height 17
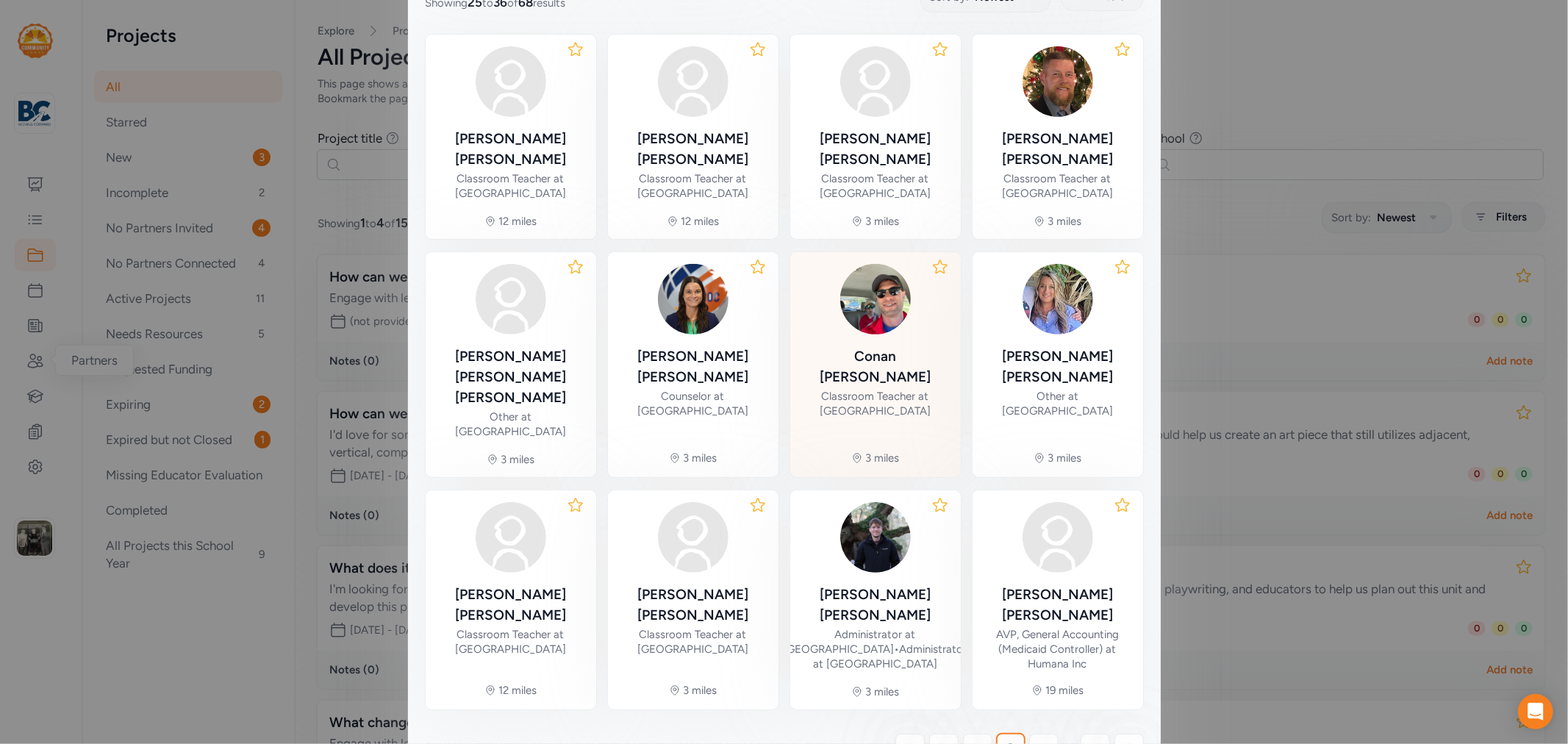
scroll to position [348, 0]
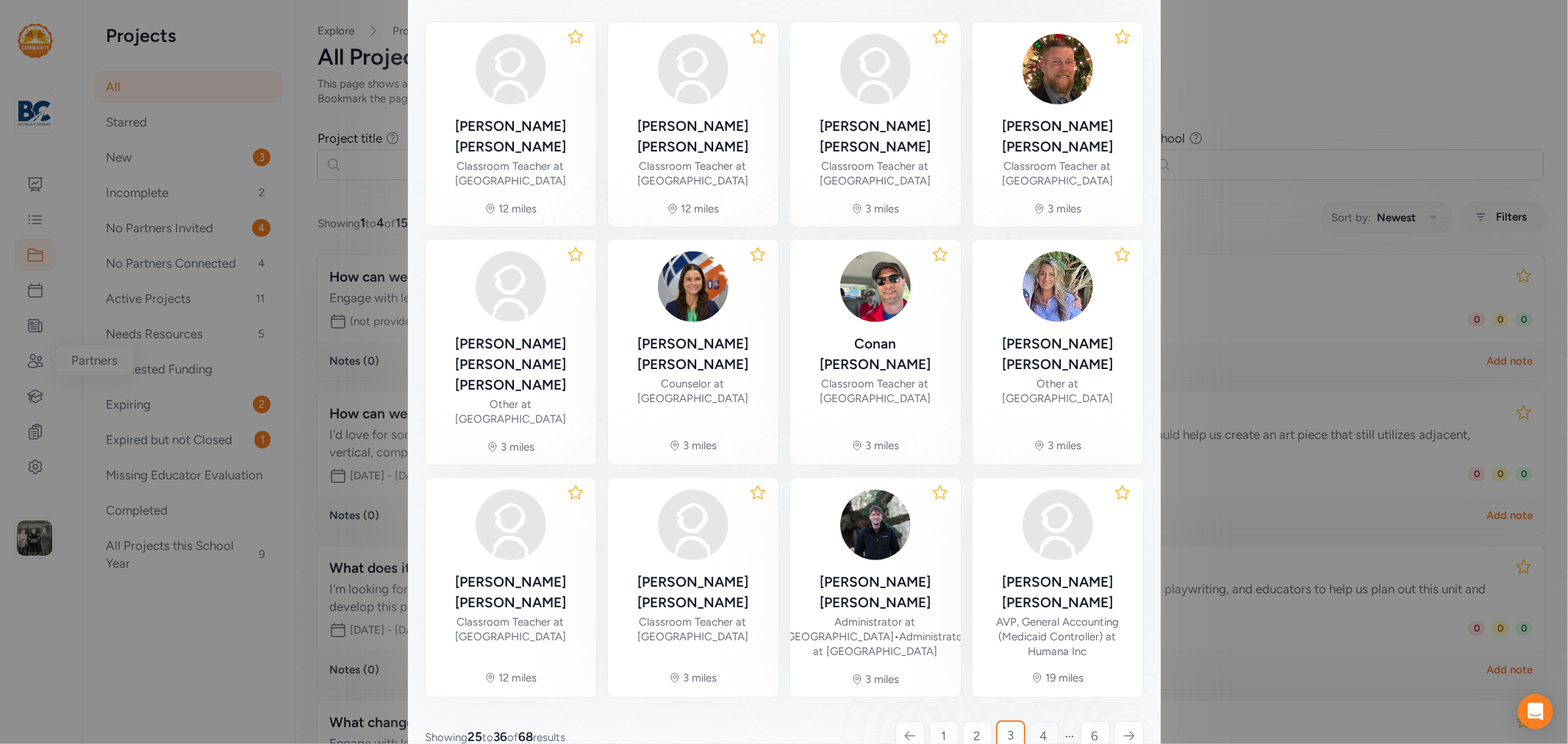
click at [1040, 727] on span "4" at bounding box center [1043, 735] width 8 height 17
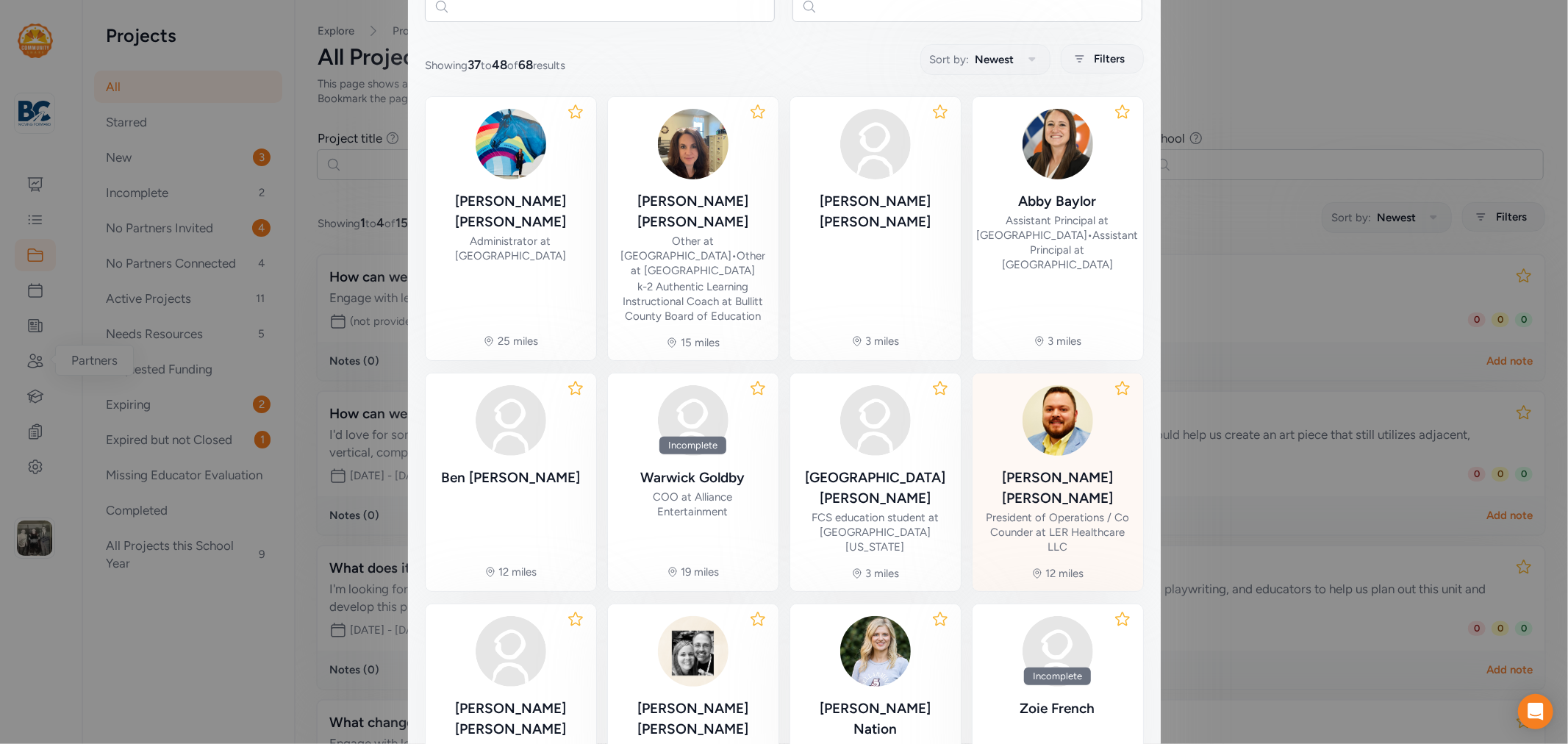
scroll to position [347, 0]
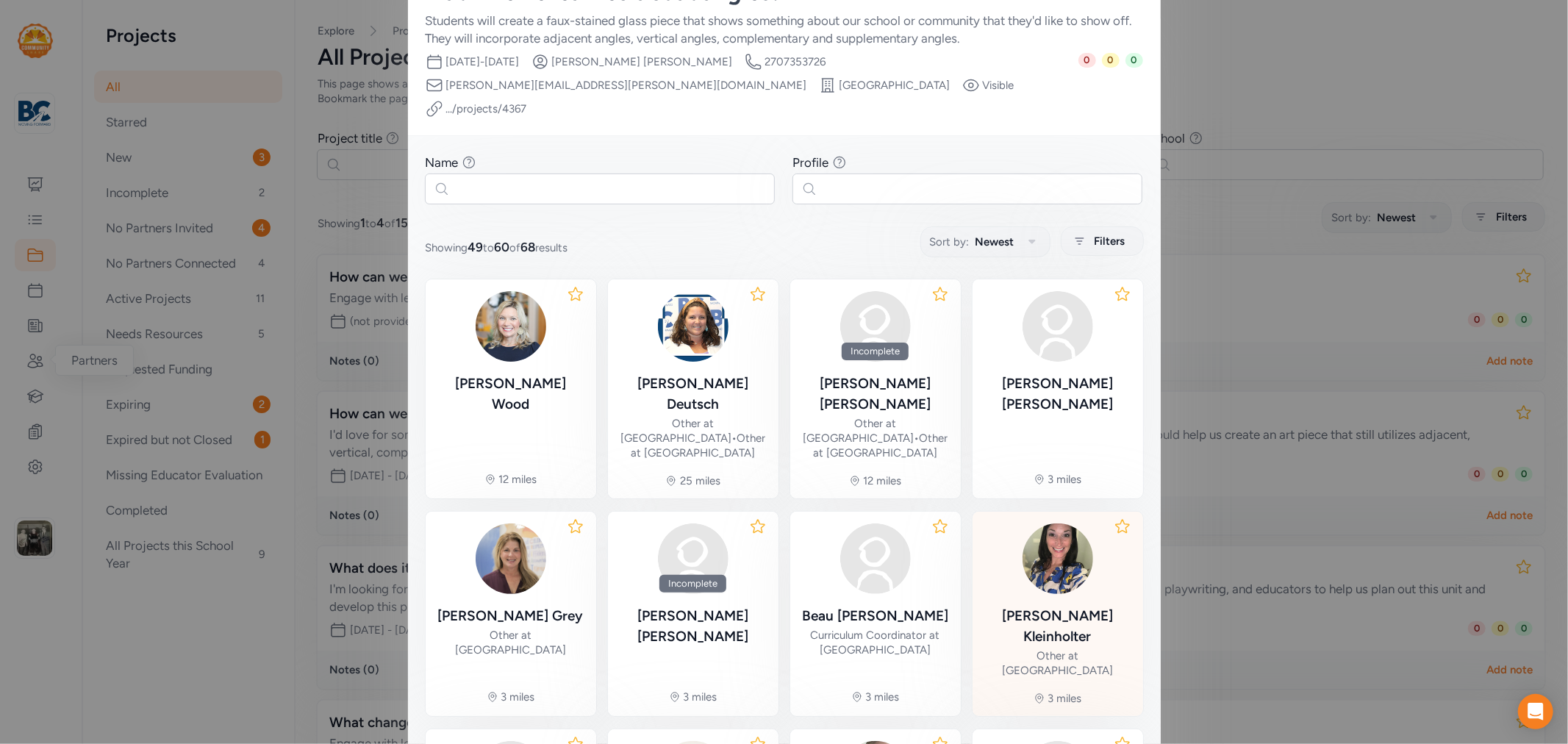
scroll to position [334, 0]
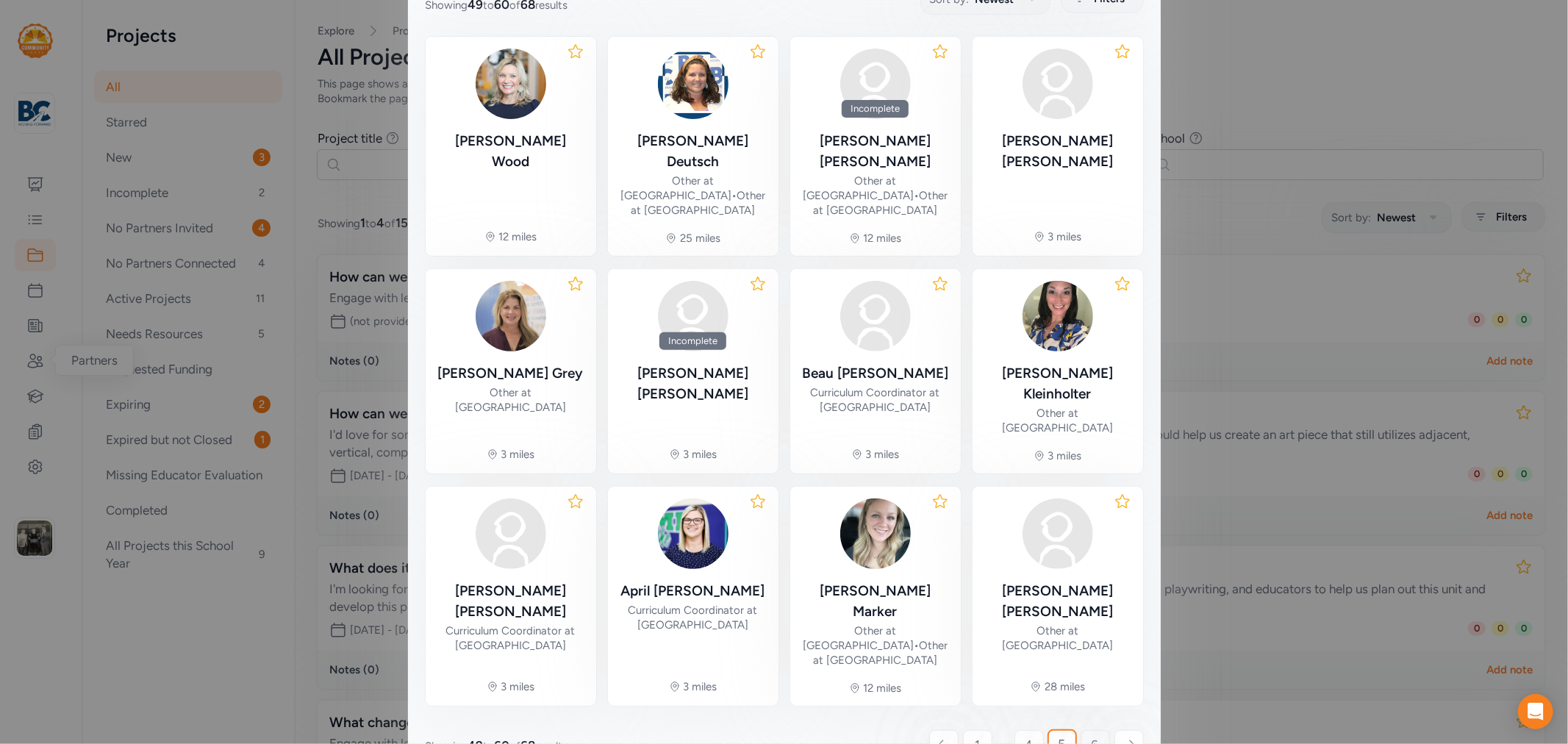
click at [1082, 730] on link "6" at bounding box center [1096, 745] width 30 height 30
